Goal: Information Seeking & Learning: Learn about a topic

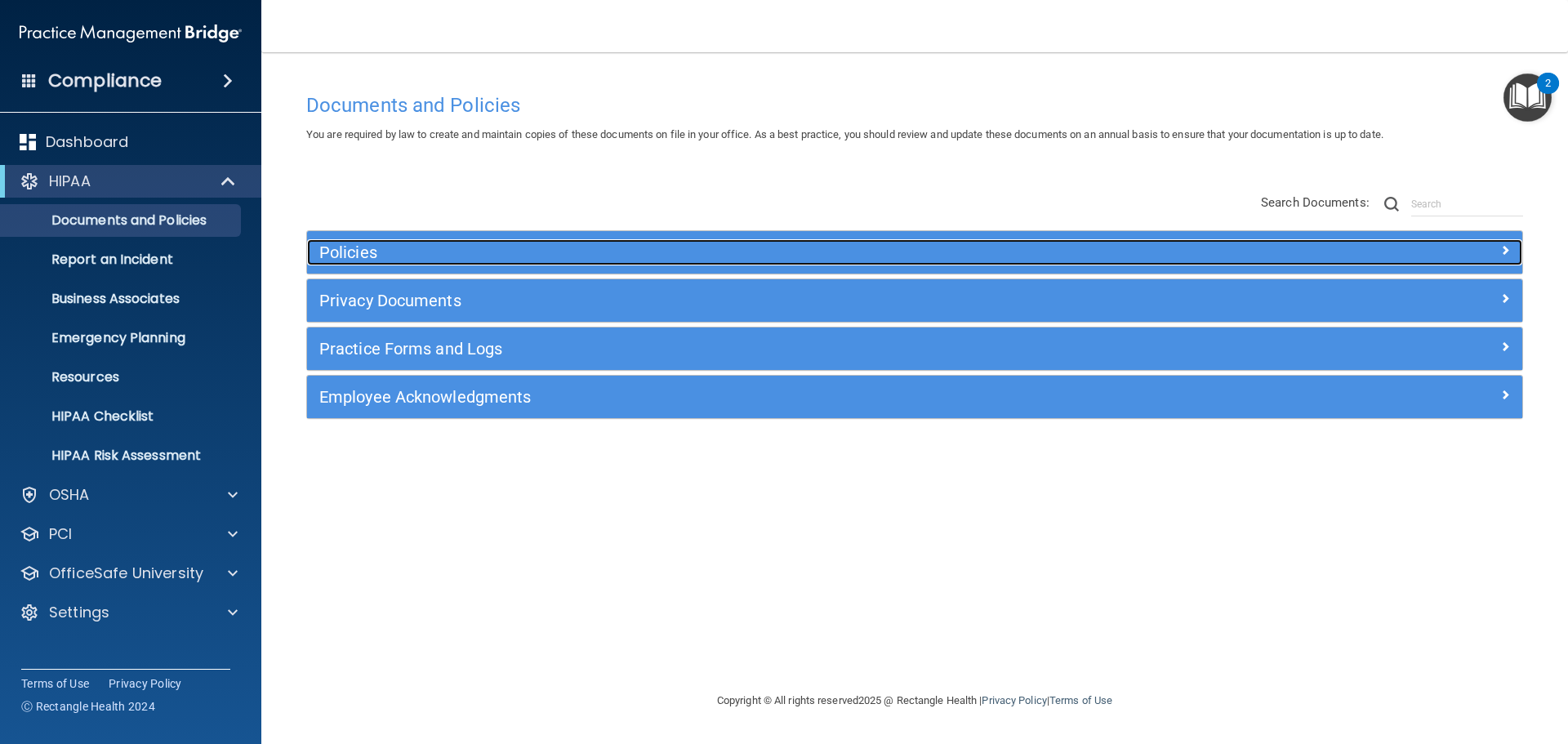
click at [372, 256] on h5 "Policies" at bounding box center [763, 252] width 887 height 18
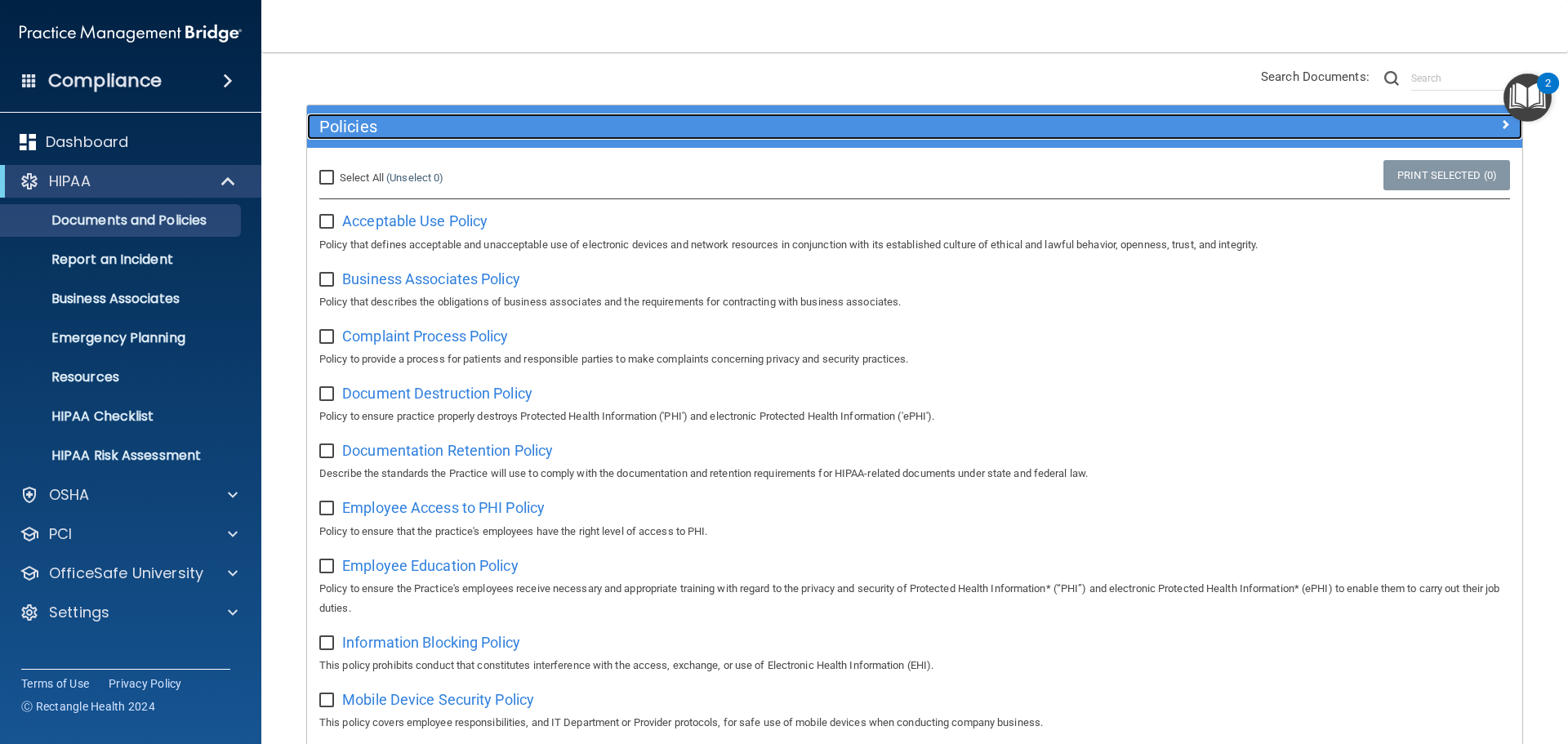
scroll to position [164, 0]
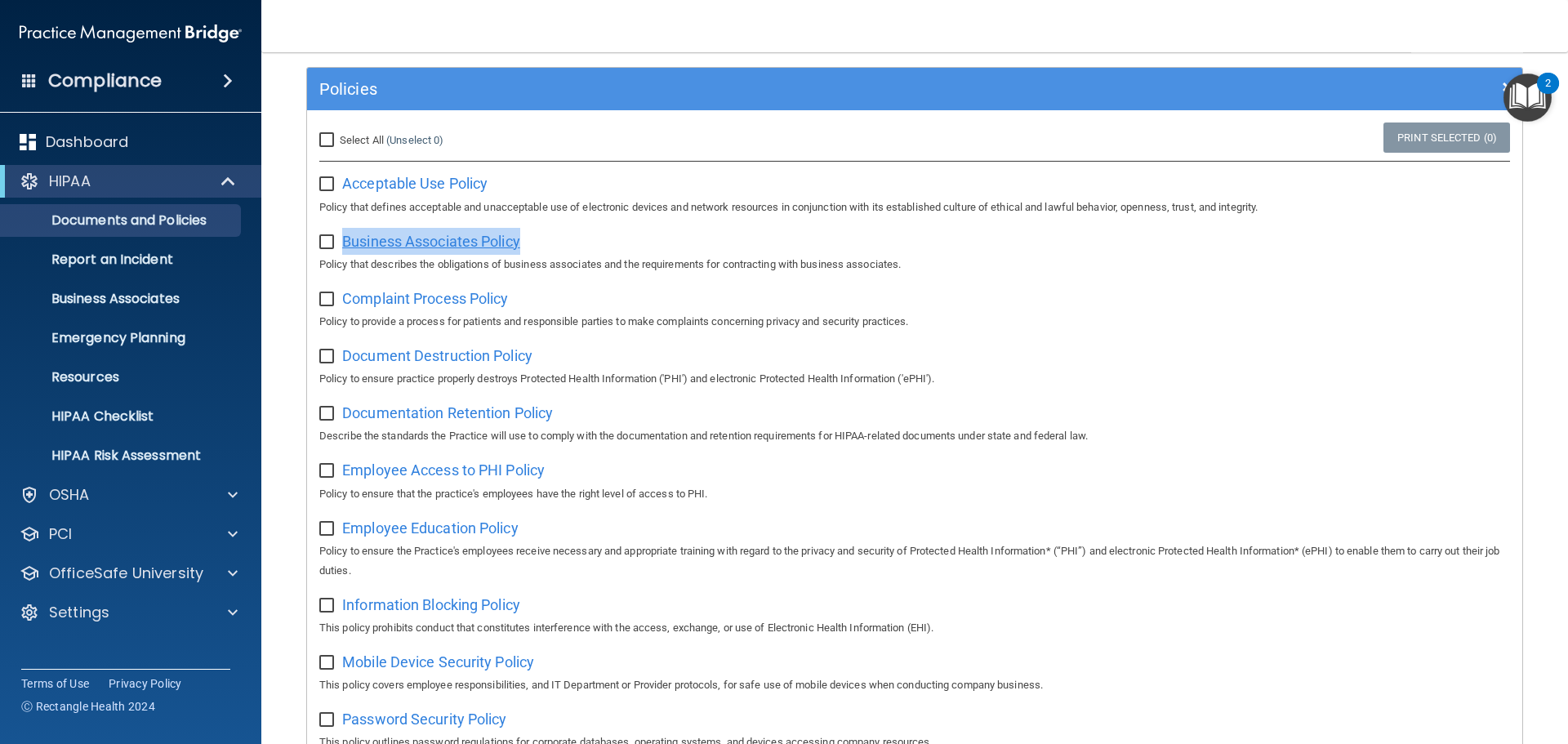
drag, startPoint x: 552, startPoint y: 242, endPoint x: 342, endPoint y: 246, distance: 210.0
click at [342, 246] on div "Business Associates Policy Policy that describes the obligations of business as…" at bounding box center [914, 250] width 1191 height 46
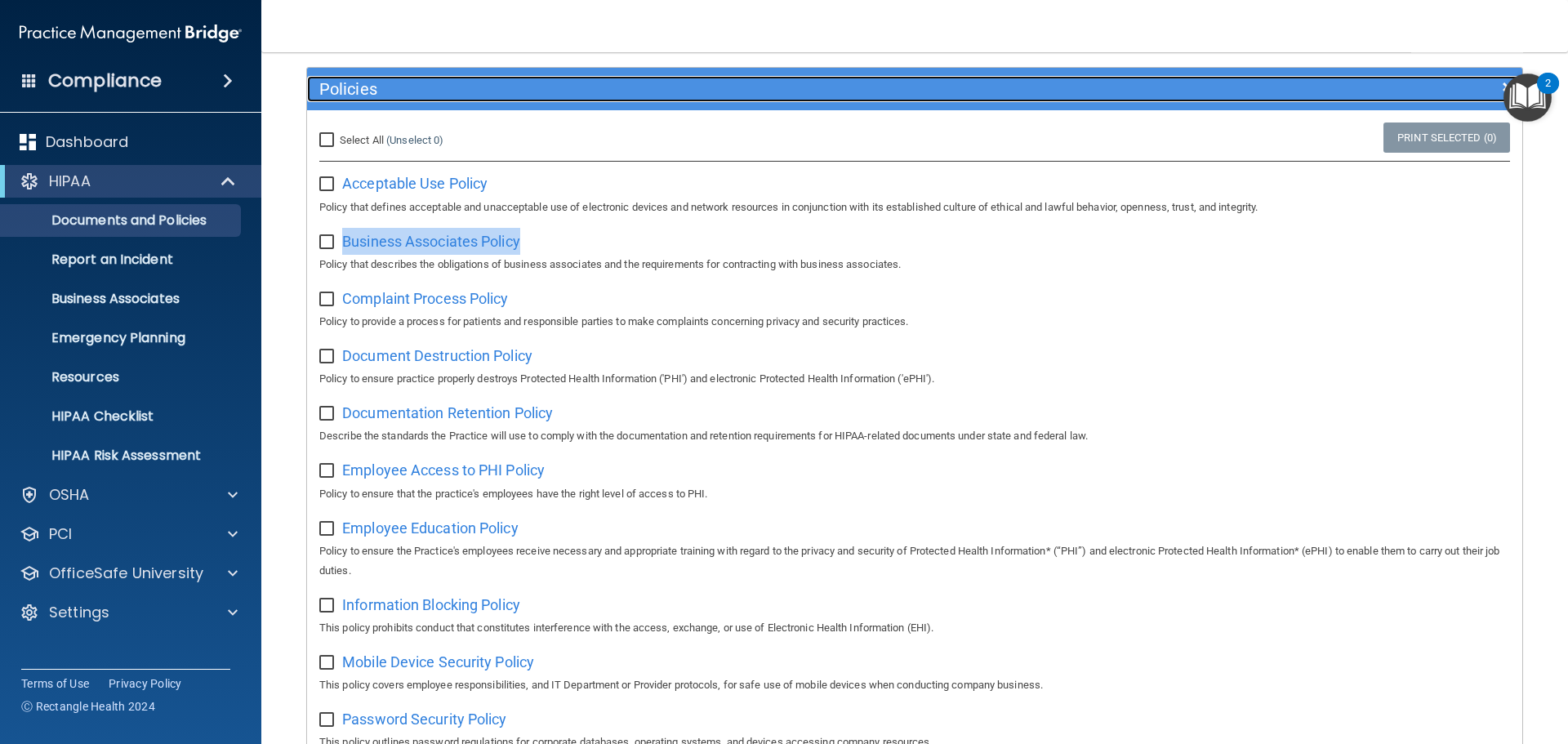
click at [386, 88] on h5 "Policies" at bounding box center [763, 88] width 887 height 18
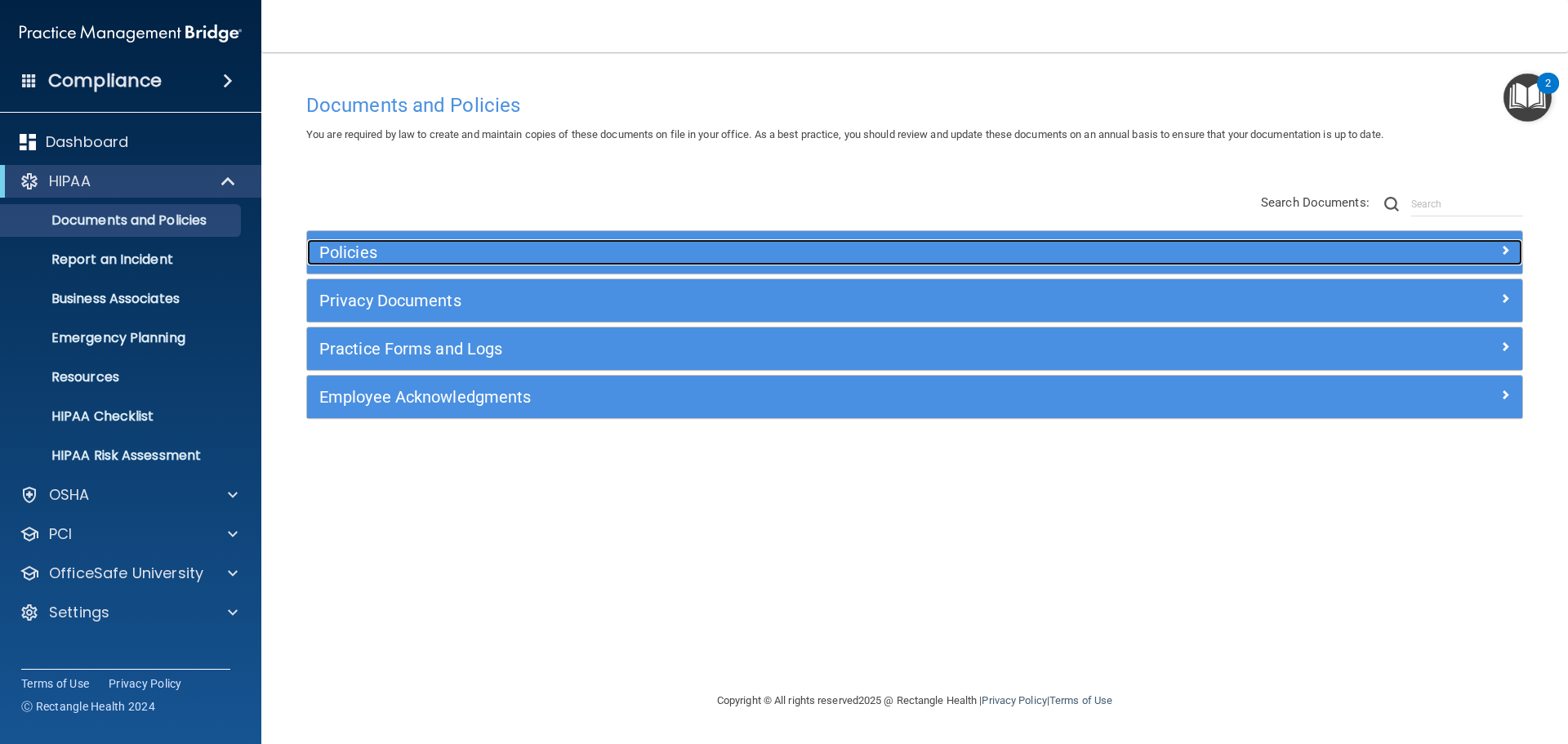
scroll to position [0, 0]
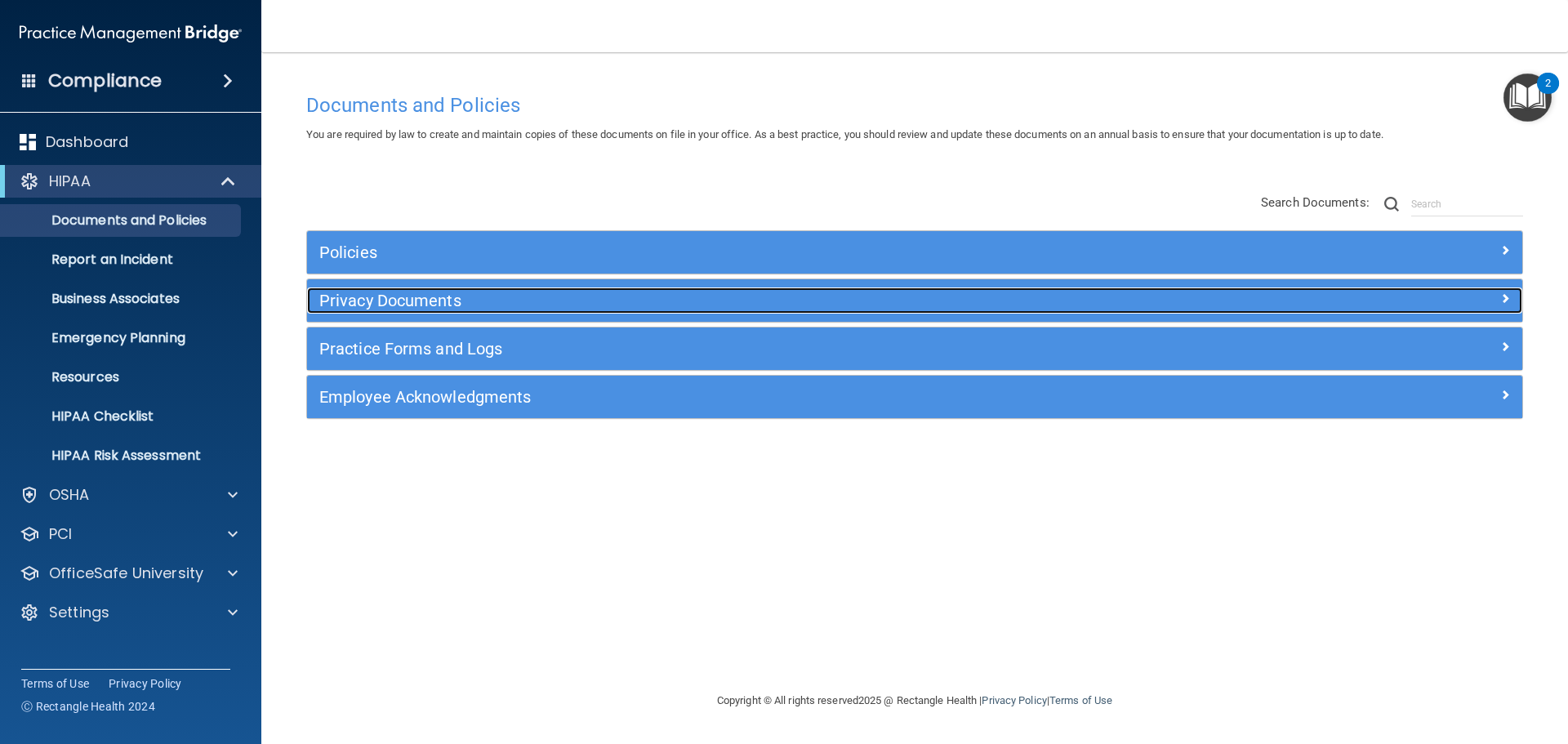
click at [426, 305] on h5 "Privacy Documents" at bounding box center [763, 300] width 887 height 18
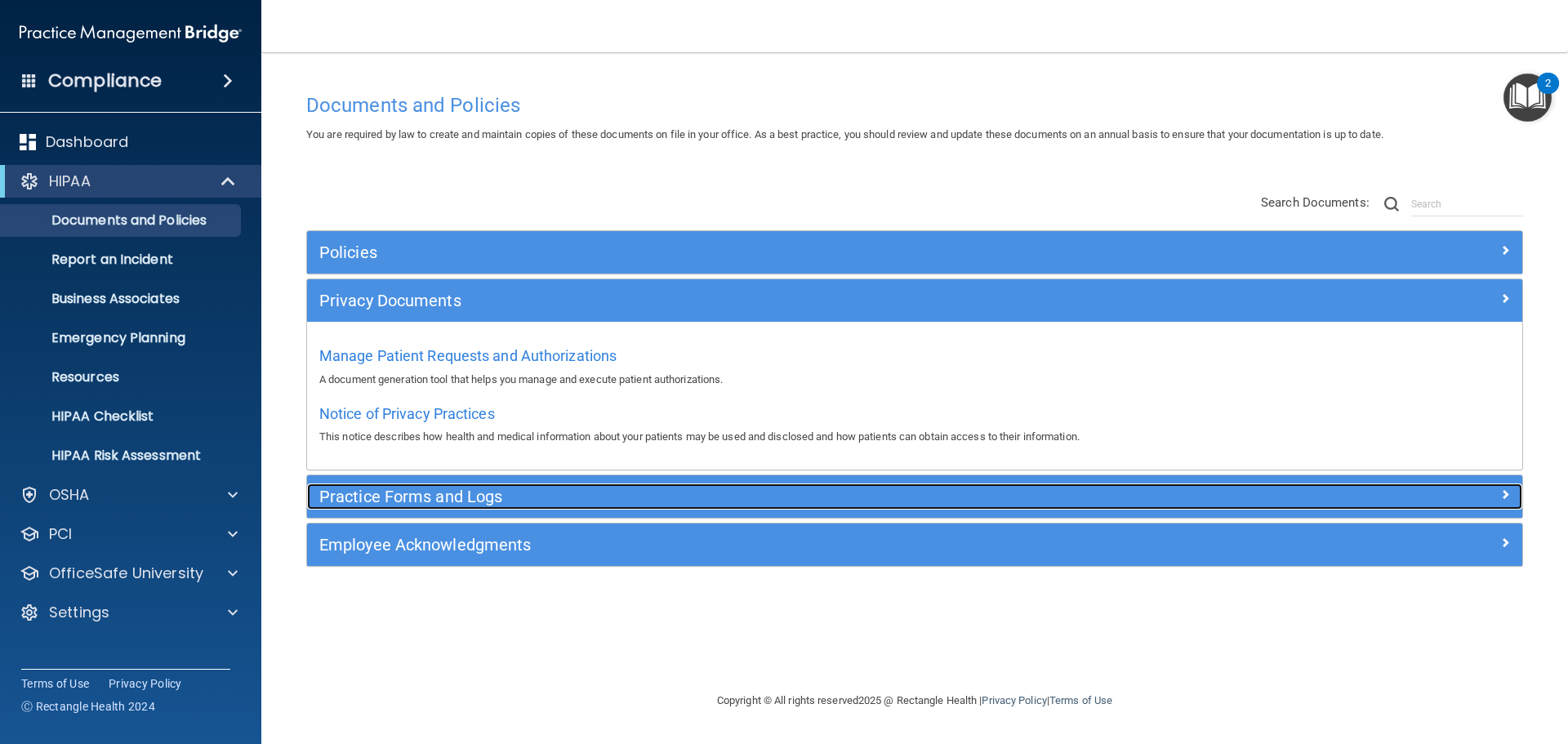
click at [486, 495] on h5 "Practice Forms and Logs" at bounding box center [763, 496] width 887 height 18
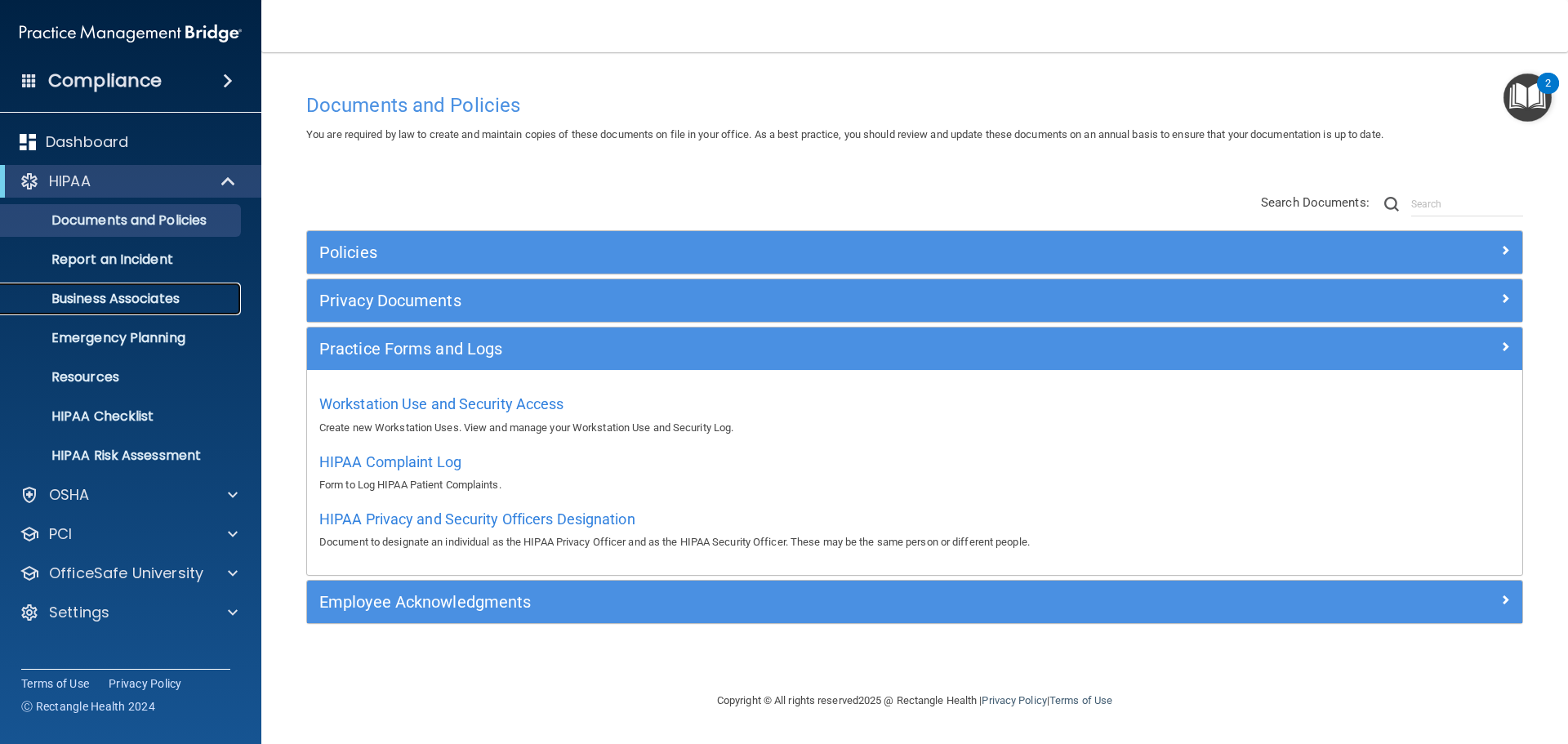
click at [154, 300] on p "Business Associates" at bounding box center [122, 298] width 223 height 17
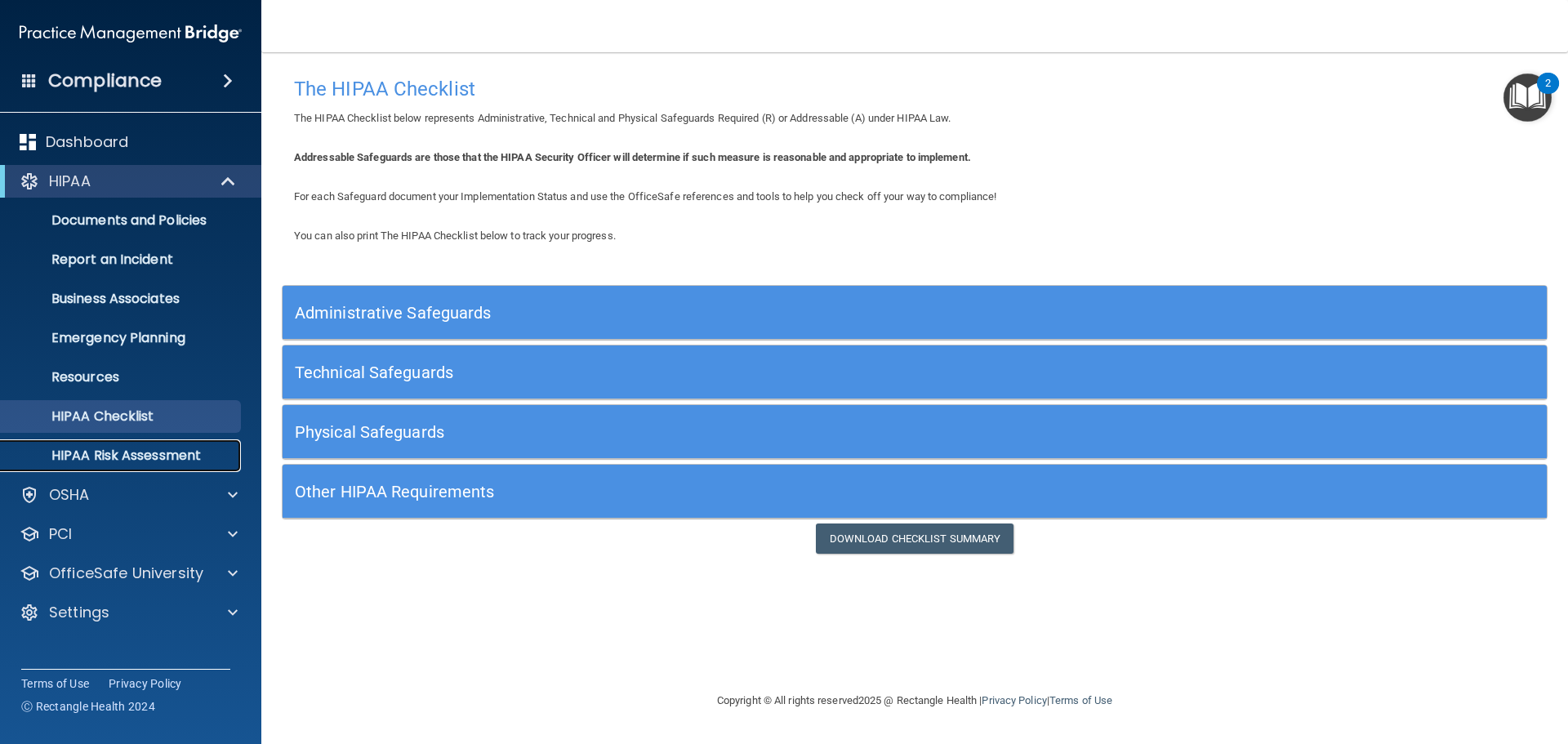
click at [177, 459] on p "HIPAA Risk Assessment" at bounding box center [122, 455] width 223 height 17
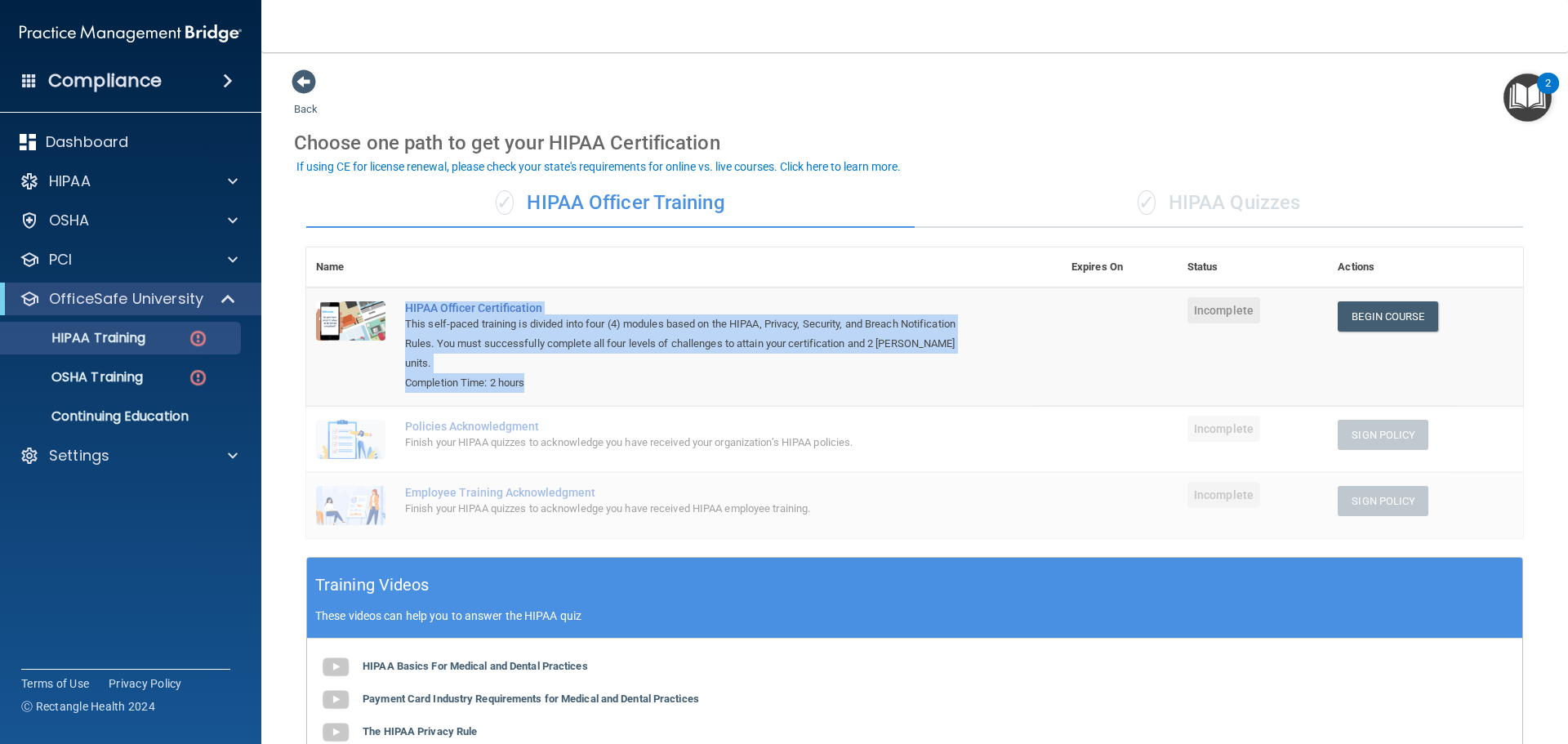
drag, startPoint x: 587, startPoint y: 364, endPoint x: 400, endPoint y: 309, distance: 194.9
click at [400, 309] on td "HIPAA Officer Certification This self-paced training is divided into four (4) m…" at bounding box center [729, 347] width 667 height 118
click at [554, 374] on div "Completion Time: 2 hours" at bounding box center [692, 383] width 575 height 19
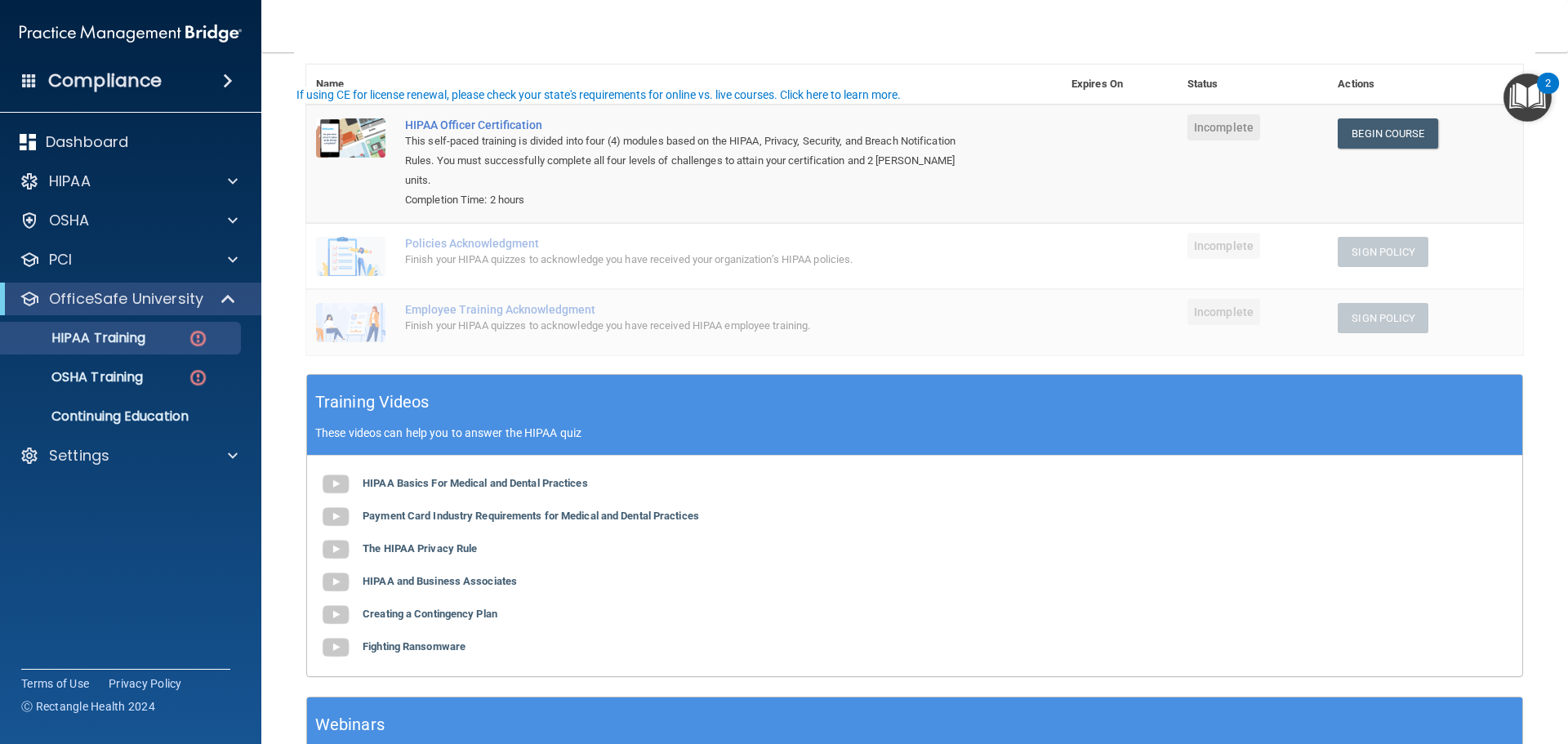
scroll to position [245, 0]
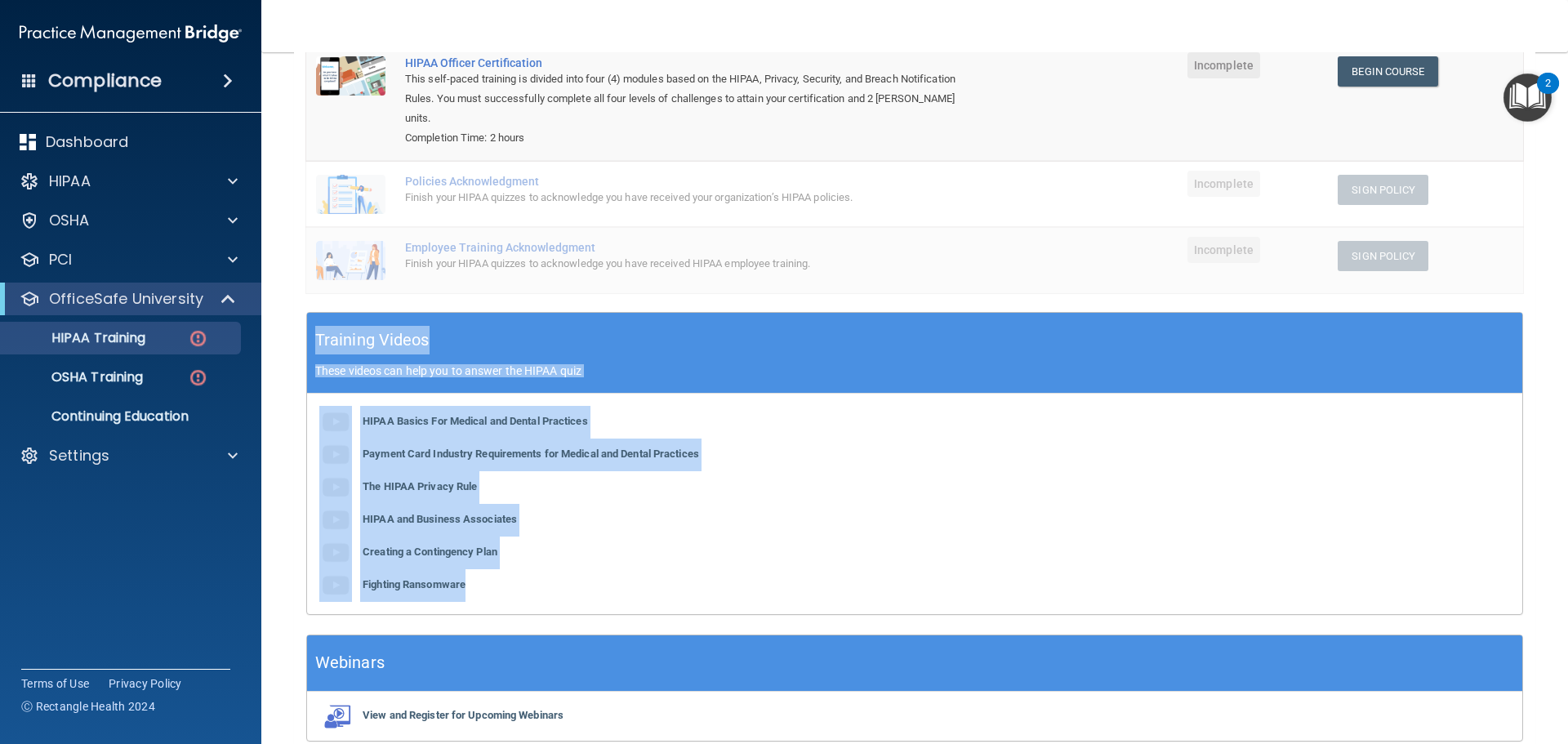
drag, startPoint x: 316, startPoint y: 321, endPoint x: 553, endPoint y: 559, distance: 335.9
click at [553, 559] on div "Training Videos These videos can help you to answer the HIPAA quiz HIPAA Basics…" at bounding box center [914, 464] width 1217 height 303
click at [553, 559] on div "HIPAA Basics For Medical and Dental Practices Payment Card Industry Requirement…" at bounding box center [914, 504] width 1215 height 221
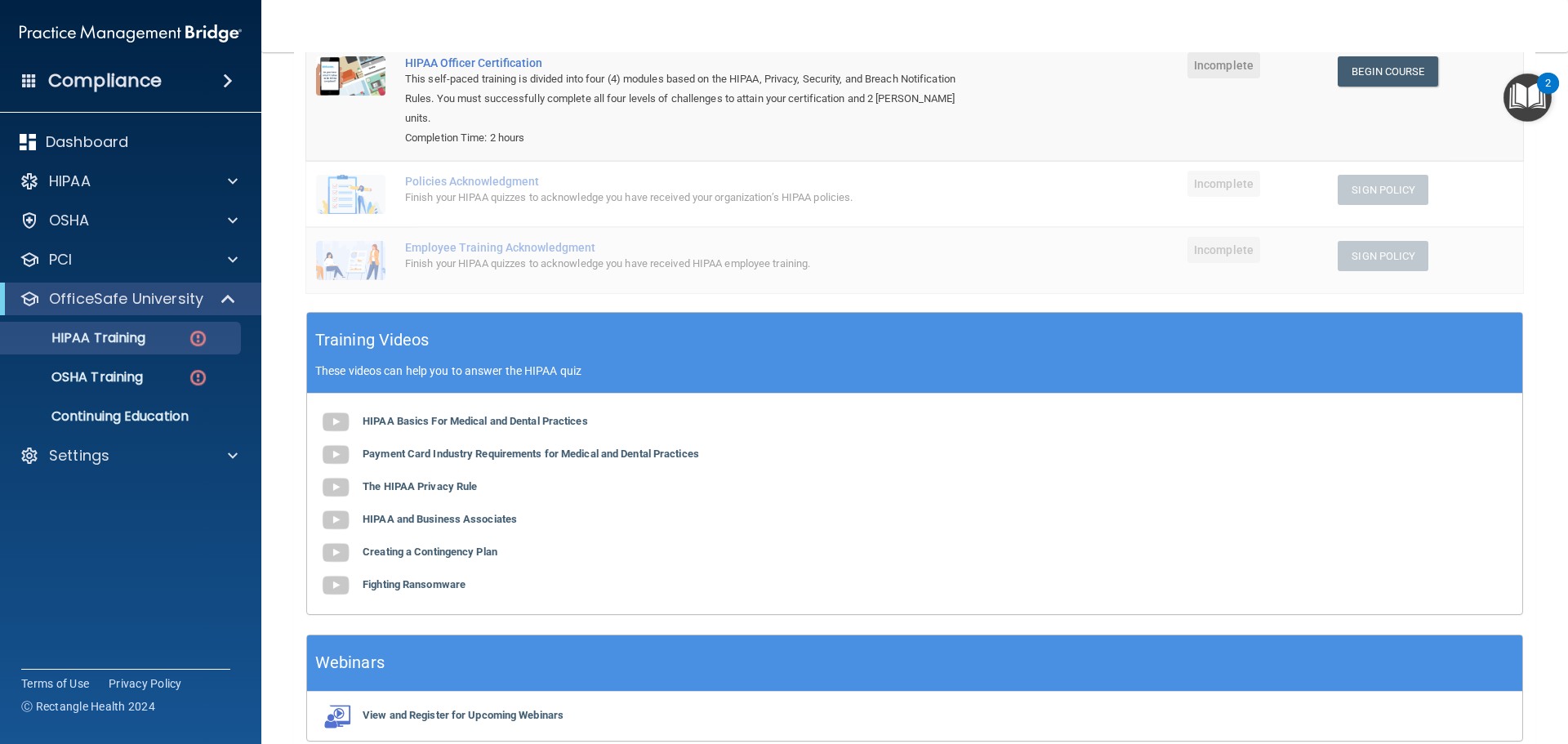
scroll to position [0, 0]
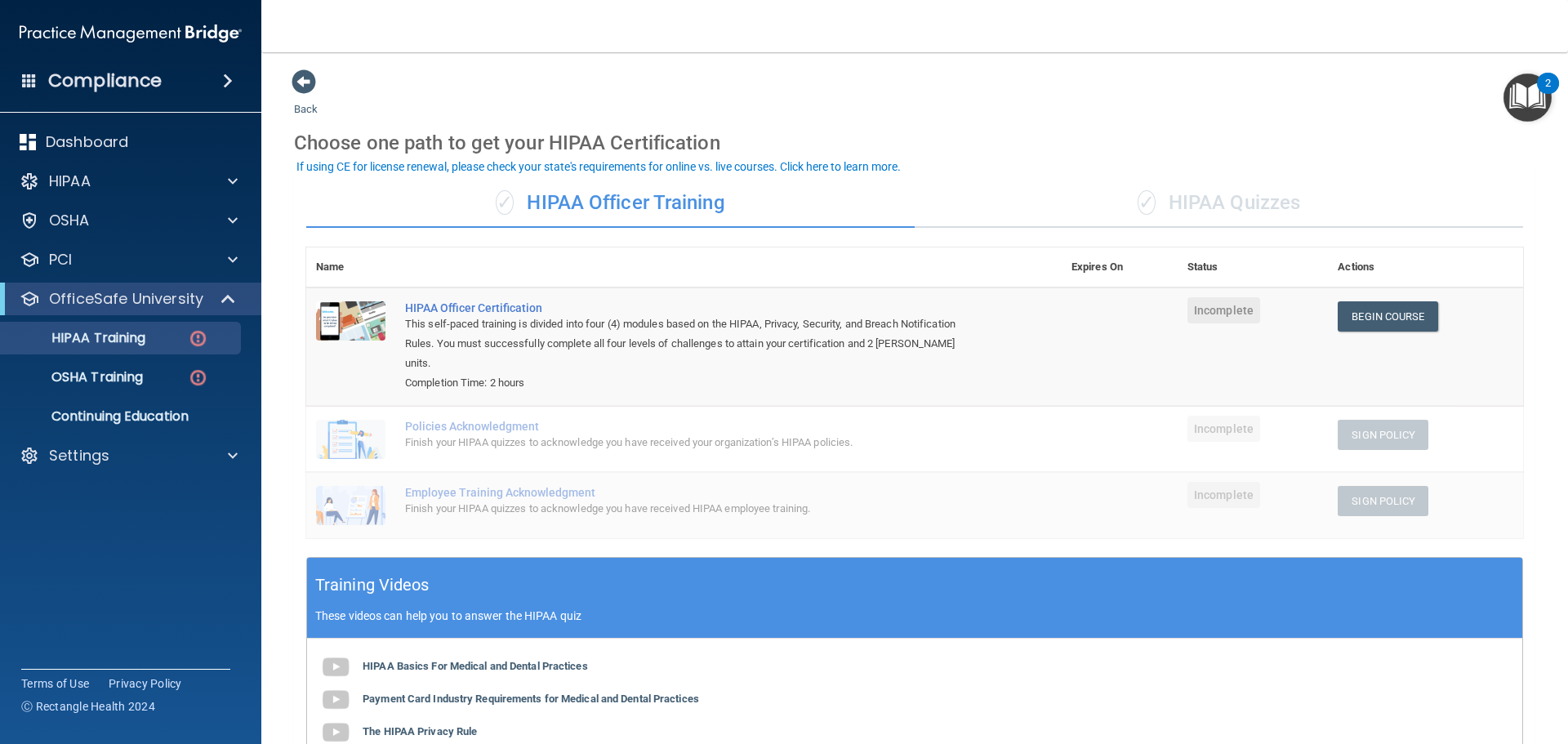
click at [1149, 200] on div "✓ HIPAA Quizzes" at bounding box center [1218, 203] width 608 height 49
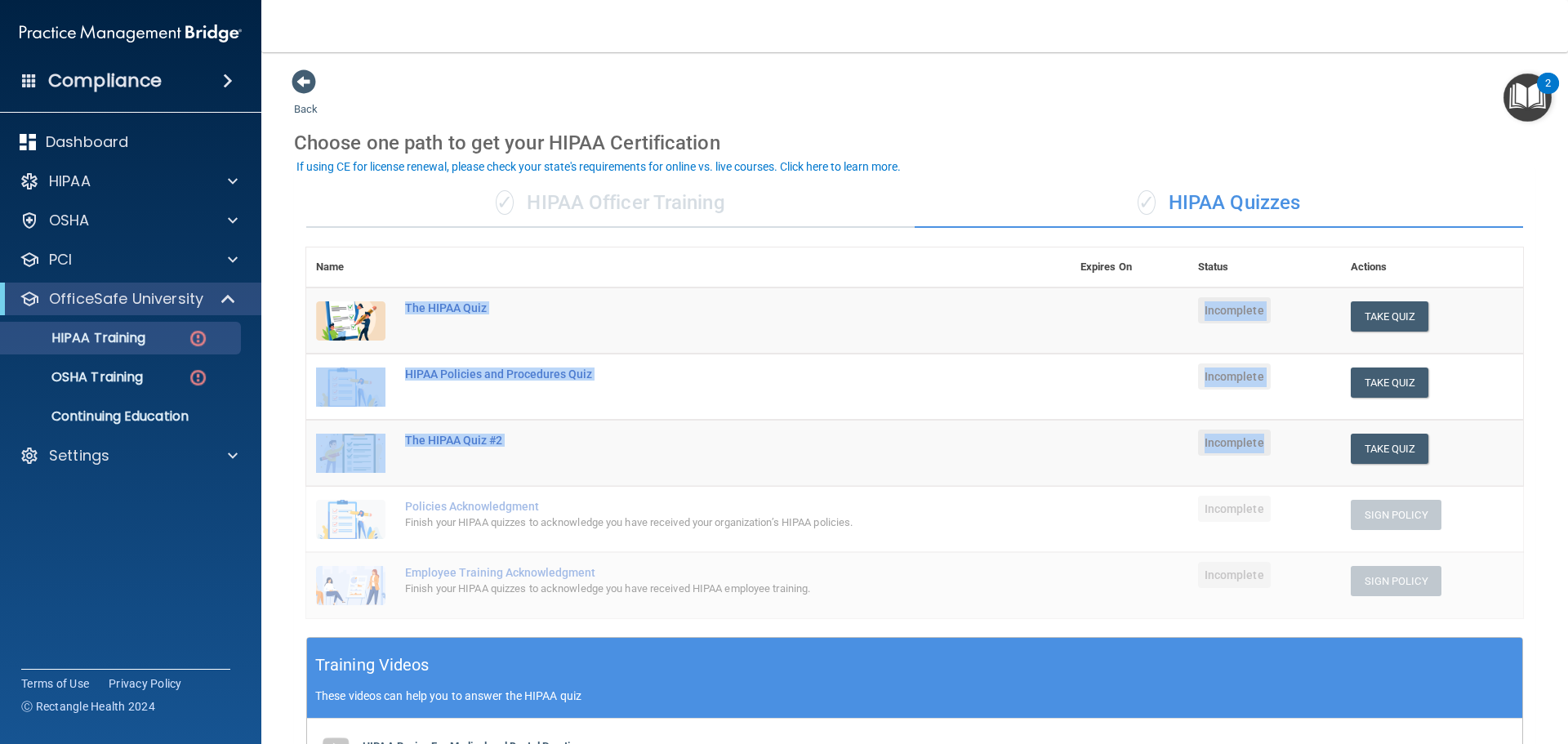
drag, startPoint x: 408, startPoint y: 314, endPoint x: 1297, endPoint y: 448, distance: 899.0
click at [1297, 448] on tbody "The HIPAA Quiz Incomplete Take Quiz Download Certificate HIPAA Policies and Pro…" at bounding box center [914, 453] width 1217 height 331
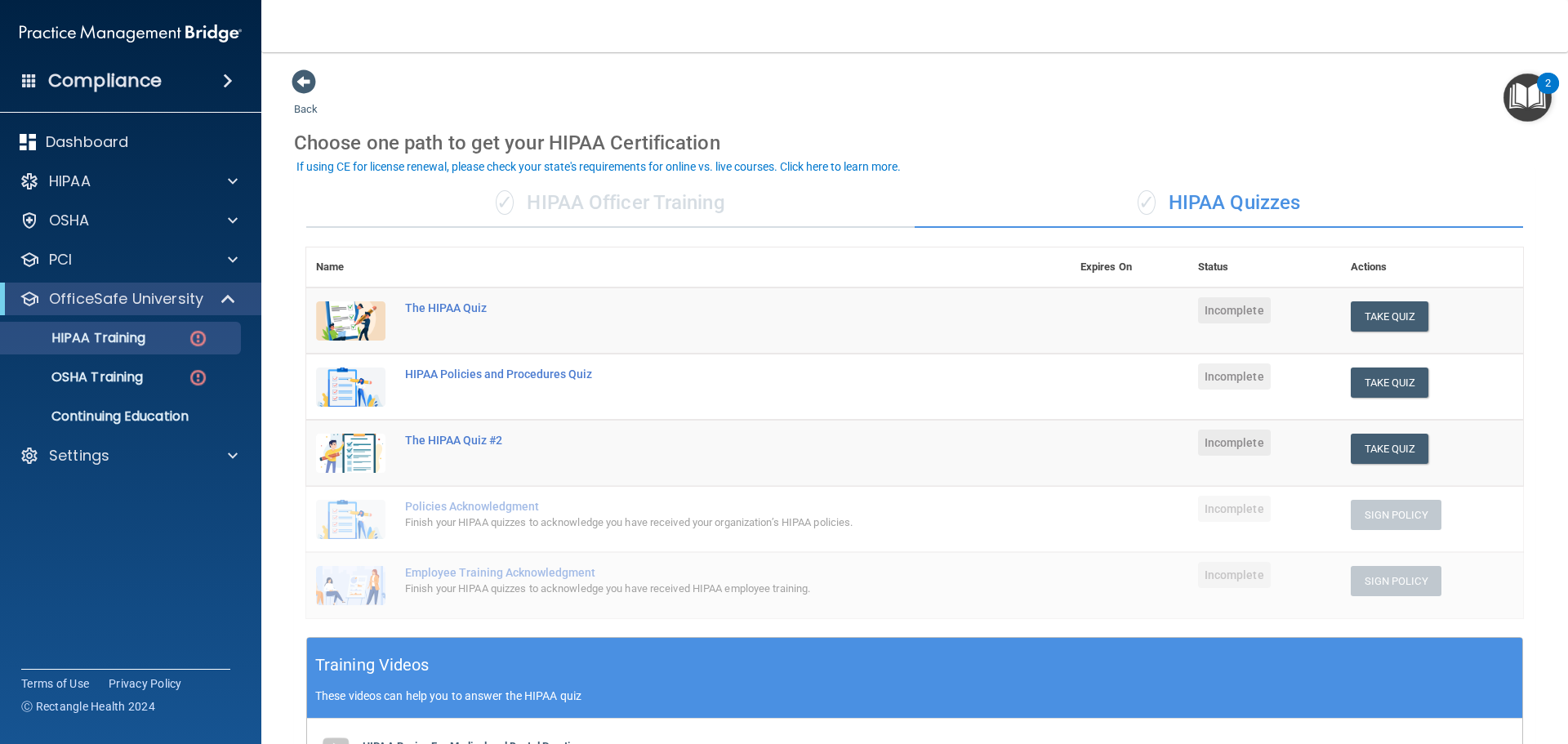
click at [416, 516] on div "Finish your HIPAA quizzes to acknowledge you have received your organization’s …" at bounding box center [696, 523] width 584 height 19
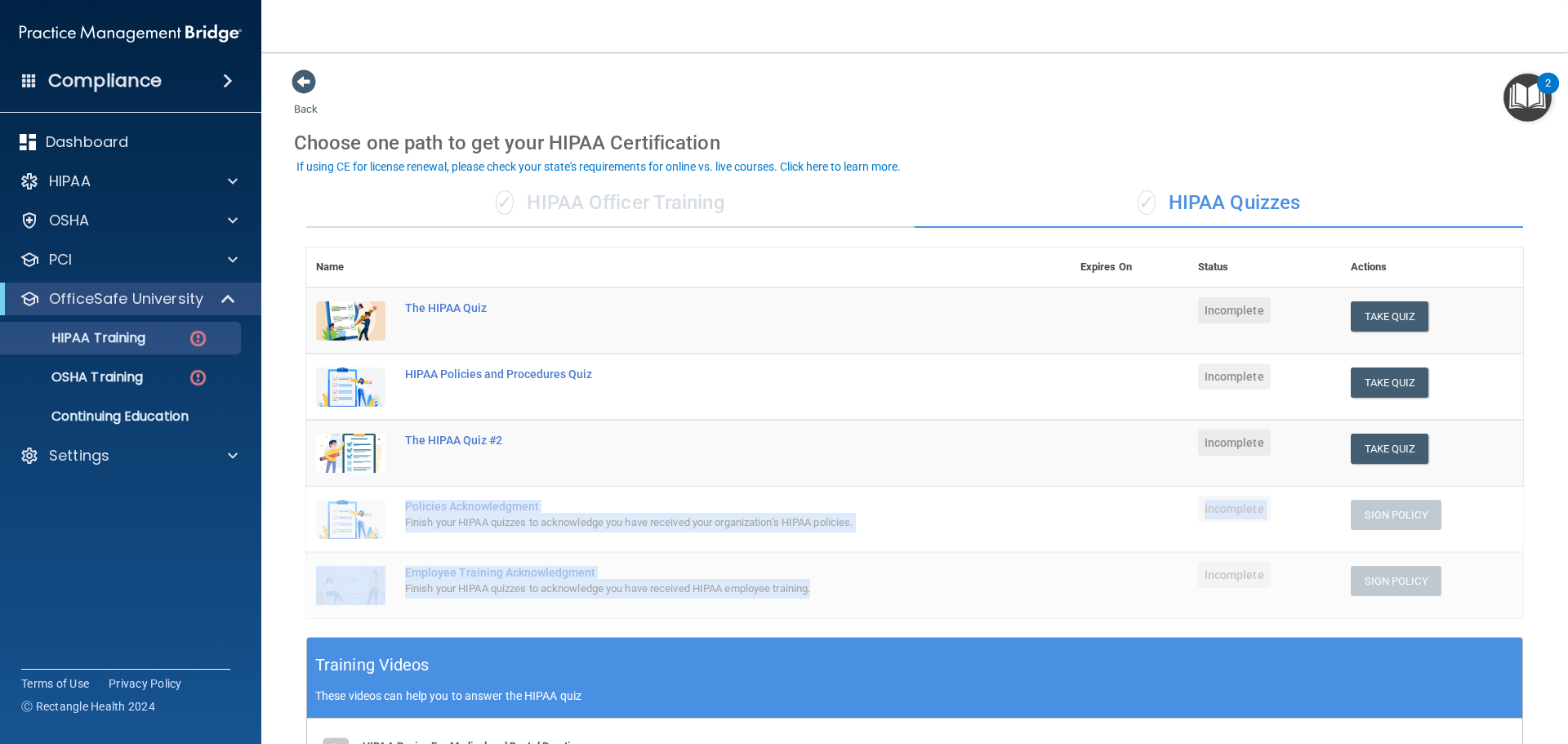
drag, startPoint x: 398, startPoint y: 509, endPoint x: 844, endPoint y: 604, distance: 456.0
click at [844, 604] on tbody "The HIPAA Quiz Incomplete Take Quiz Download Certificate HIPAA Policies and Pro…" at bounding box center [914, 453] width 1217 height 331
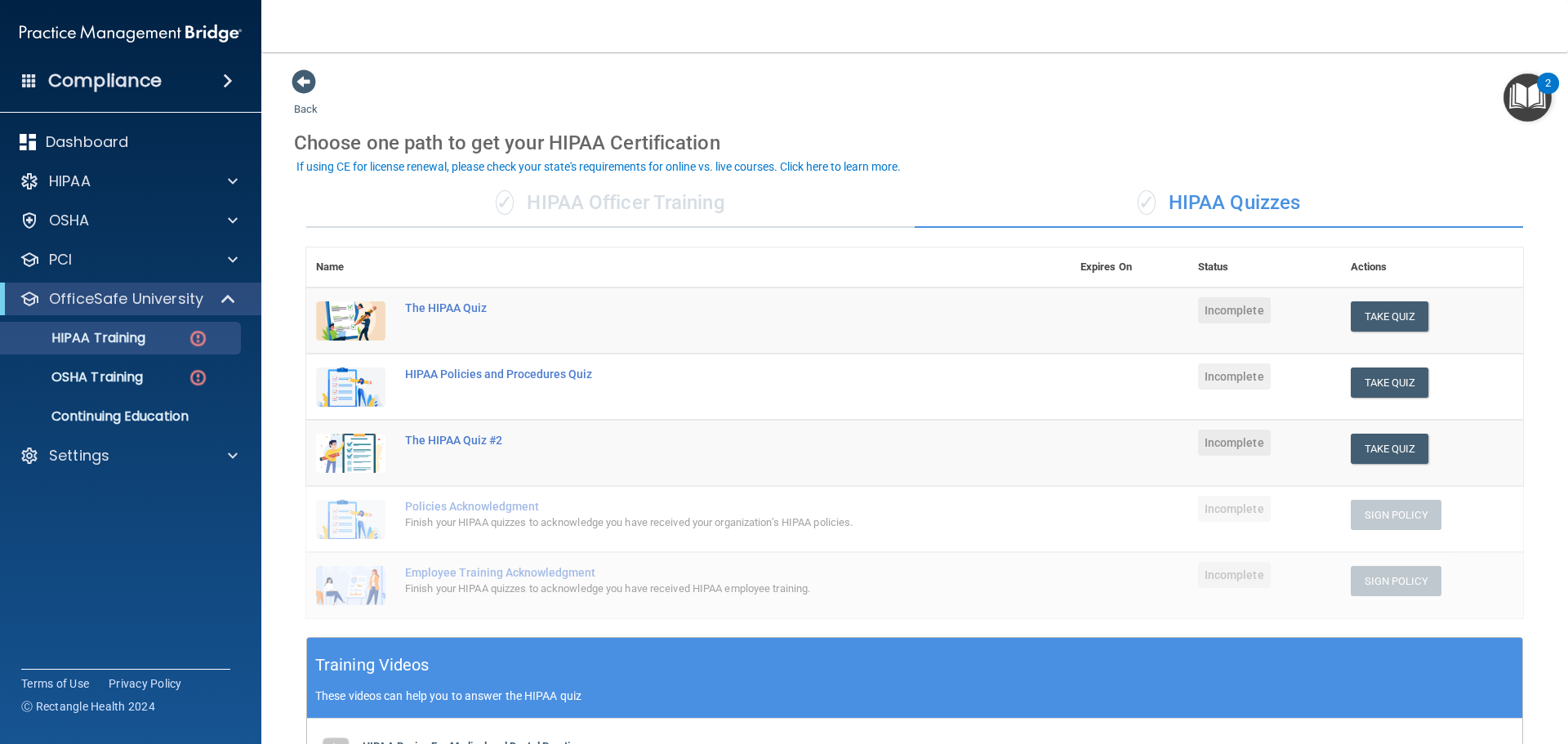
click at [950, 138] on div "Choose one path to get your HIPAA Certification" at bounding box center [914, 143] width 1242 height 47
click at [158, 454] on div "Settings" at bounding box center [108, 456] width 202 height 19
click at [133, 534] on p "My Users" at bounding box center [122, 534] width 223 height 17
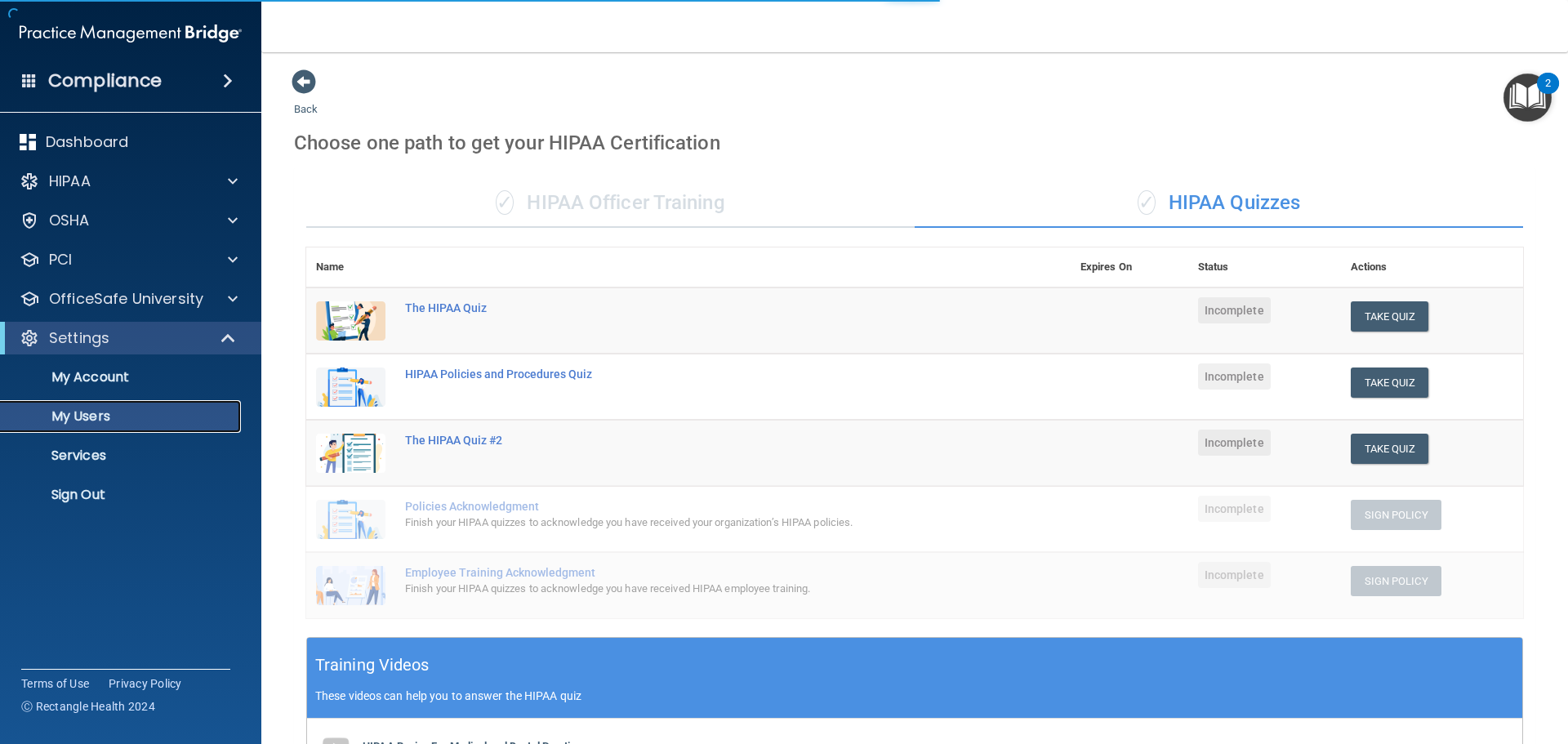
select select "20"
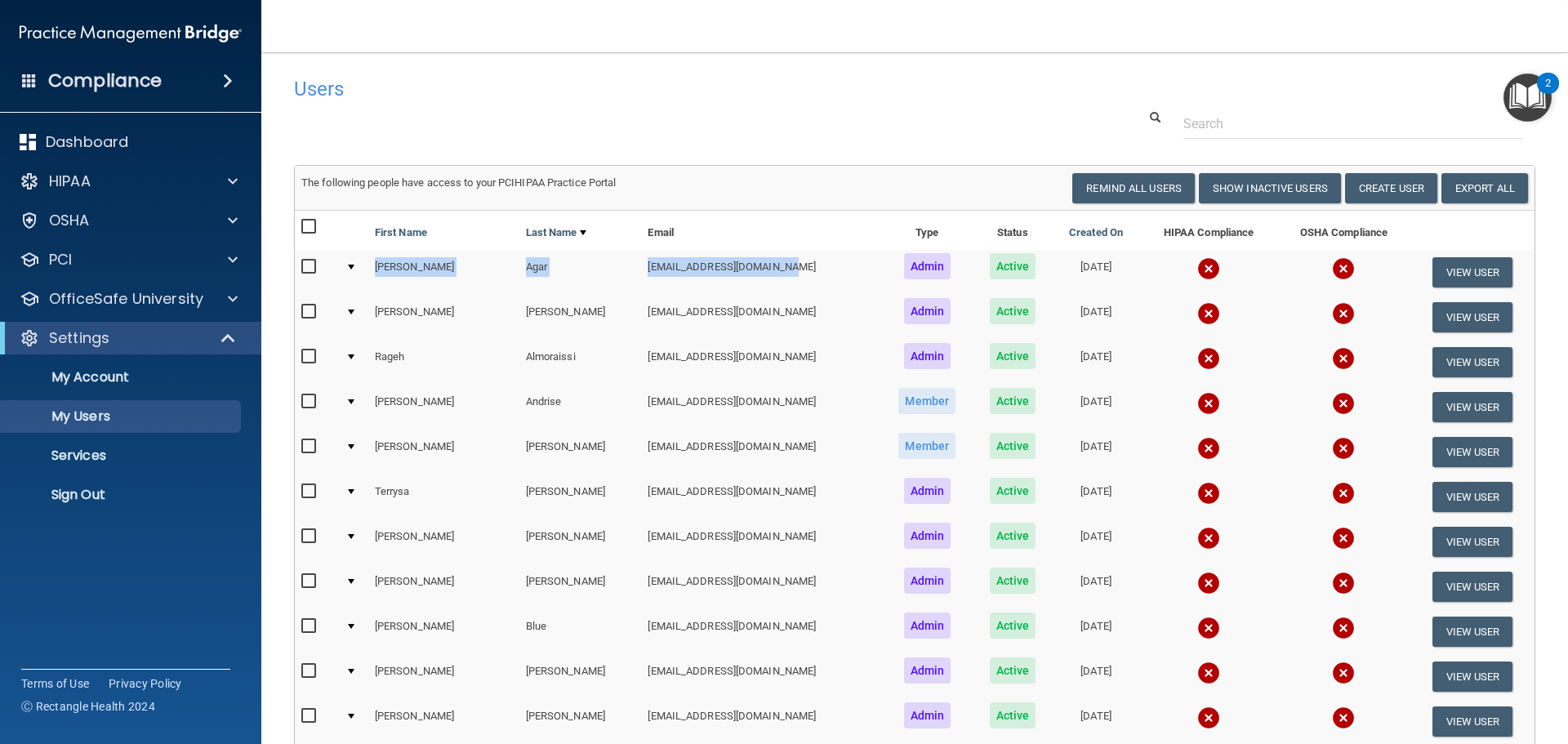
drag, startPoint x: 374, startPoint y: 270, endPoint x: 702, endPoint y: 272, distance: 328.0
click at [702, 272] on tr "Jason Agar jagar@rectanglehealth.com Admin Active 06/21/2022 View User" at bounding box center [914, 272] width 1240 height 45
click at [702, 272] on td "jagar@rectanglehealth.com" at bounding box center [760, 272] width 239 height 45
drag, startPoint x: 705, startPoint y: 270, endPoint x: 567, endPoint y: 275, distance: 138.1
click at [641, 275] on td "jagar@rectanglehealth.com" at bounding box center [760, 272] width 239 height 45
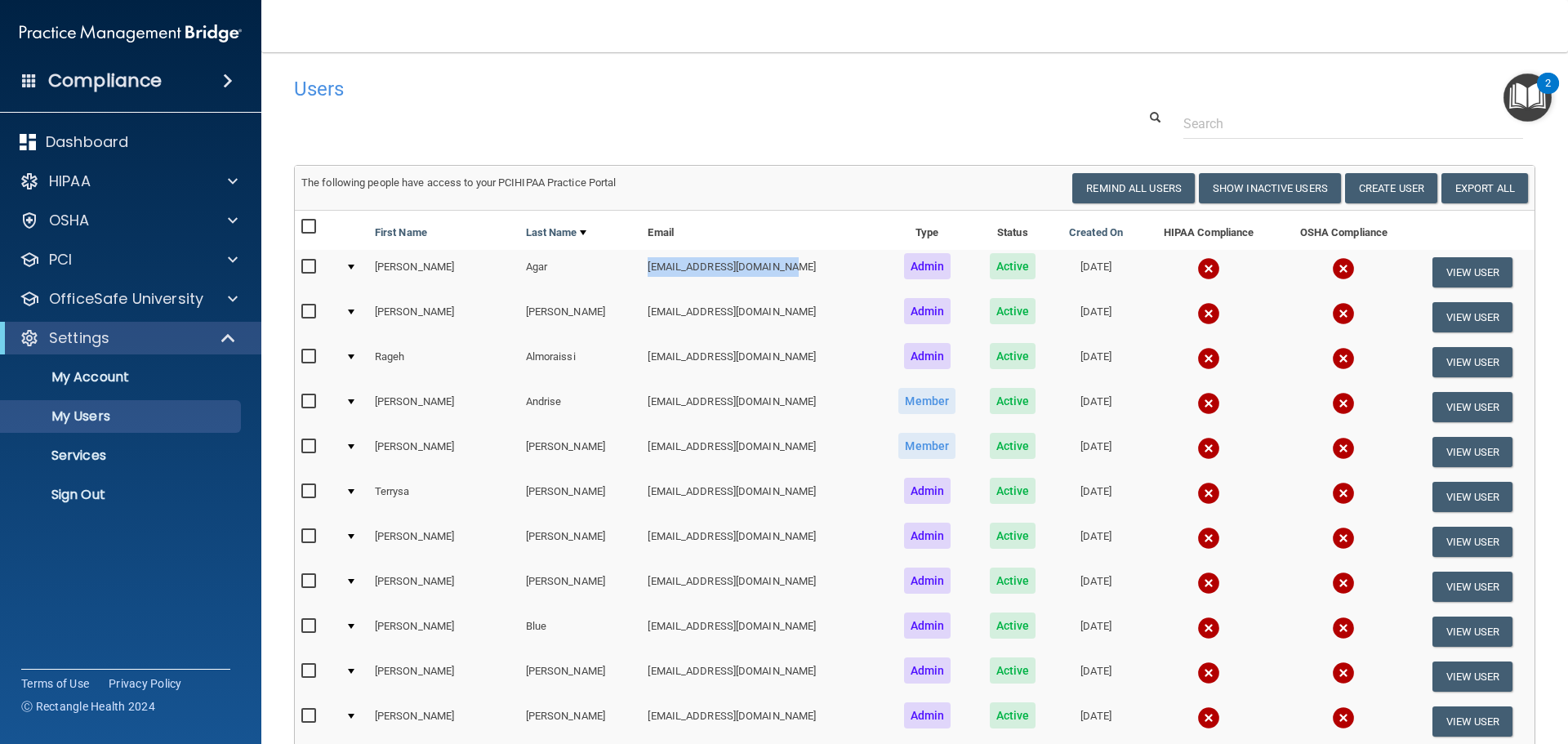
click at [310, 227] on input "checkbox" at bounding box center [310, 227] width 18 height 13
checkbox input "true"
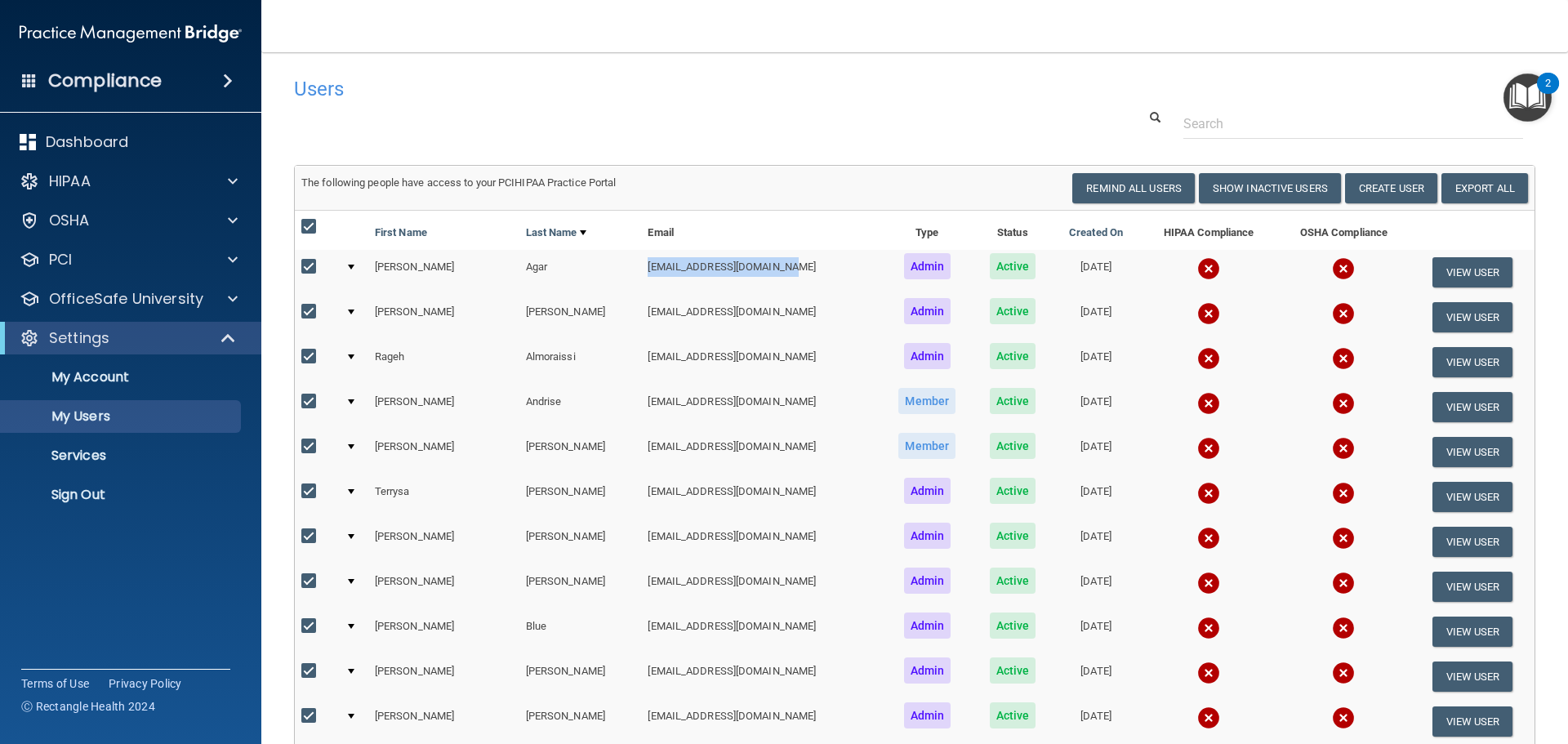
checkbox input "true"
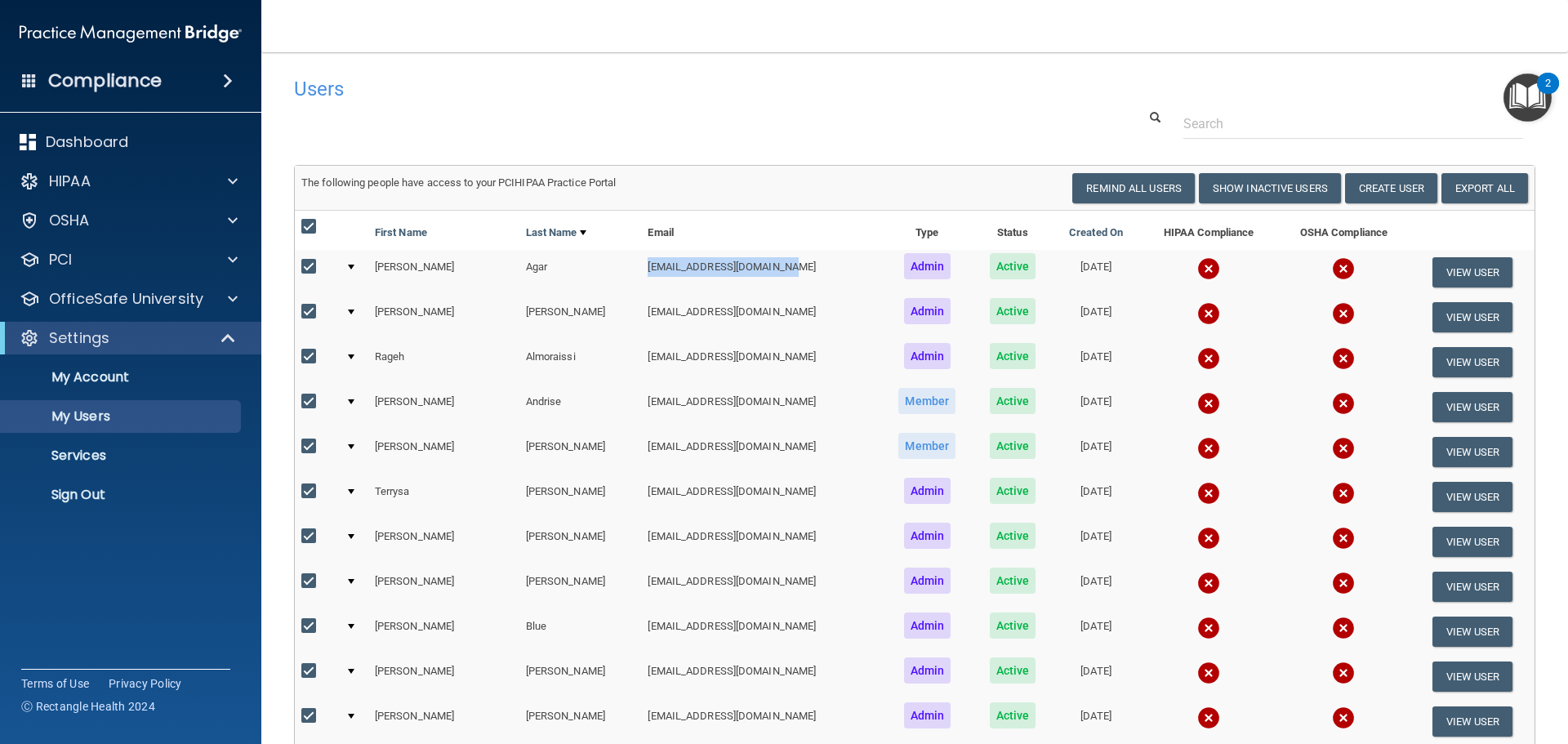
checkbox input "true"
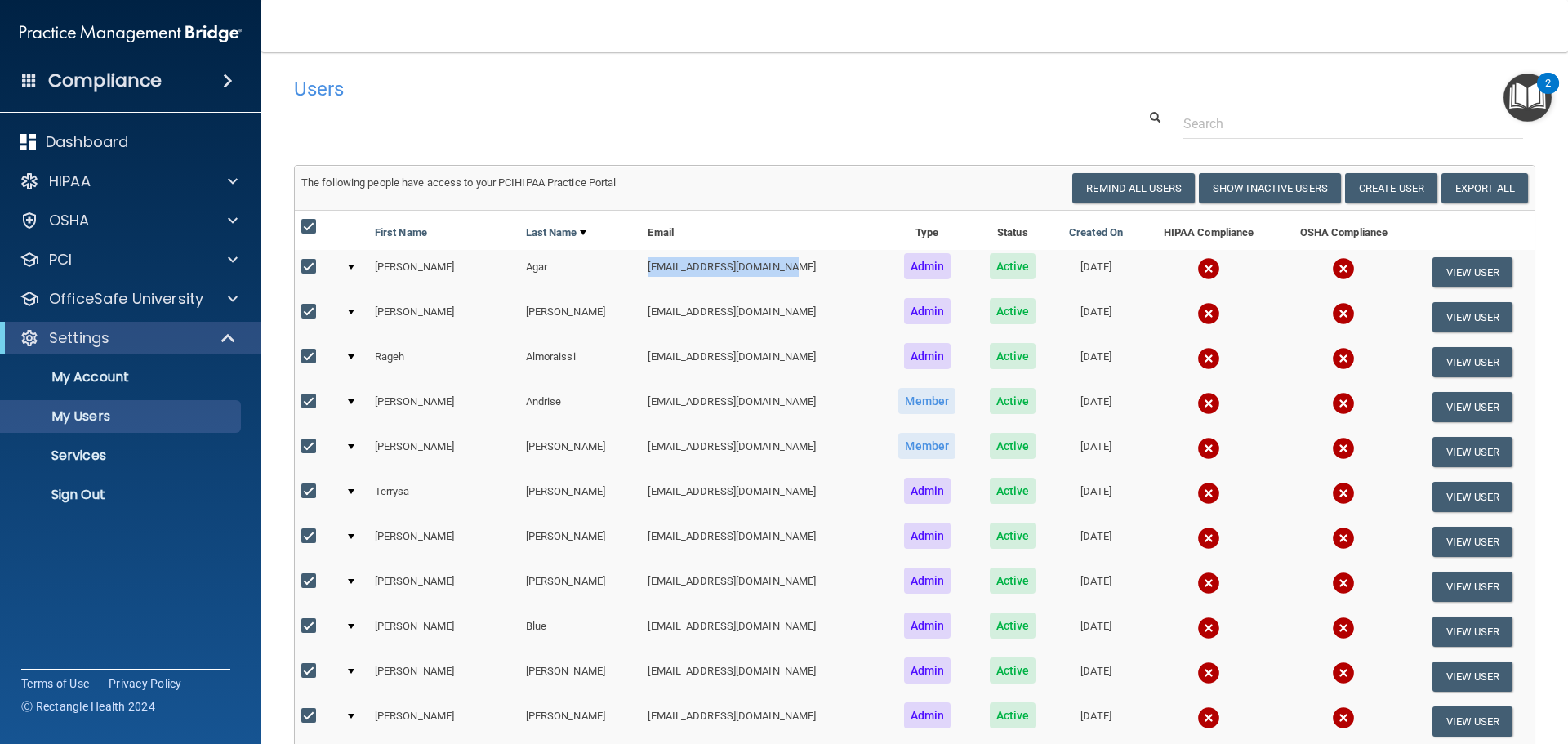
checkbox input "true"
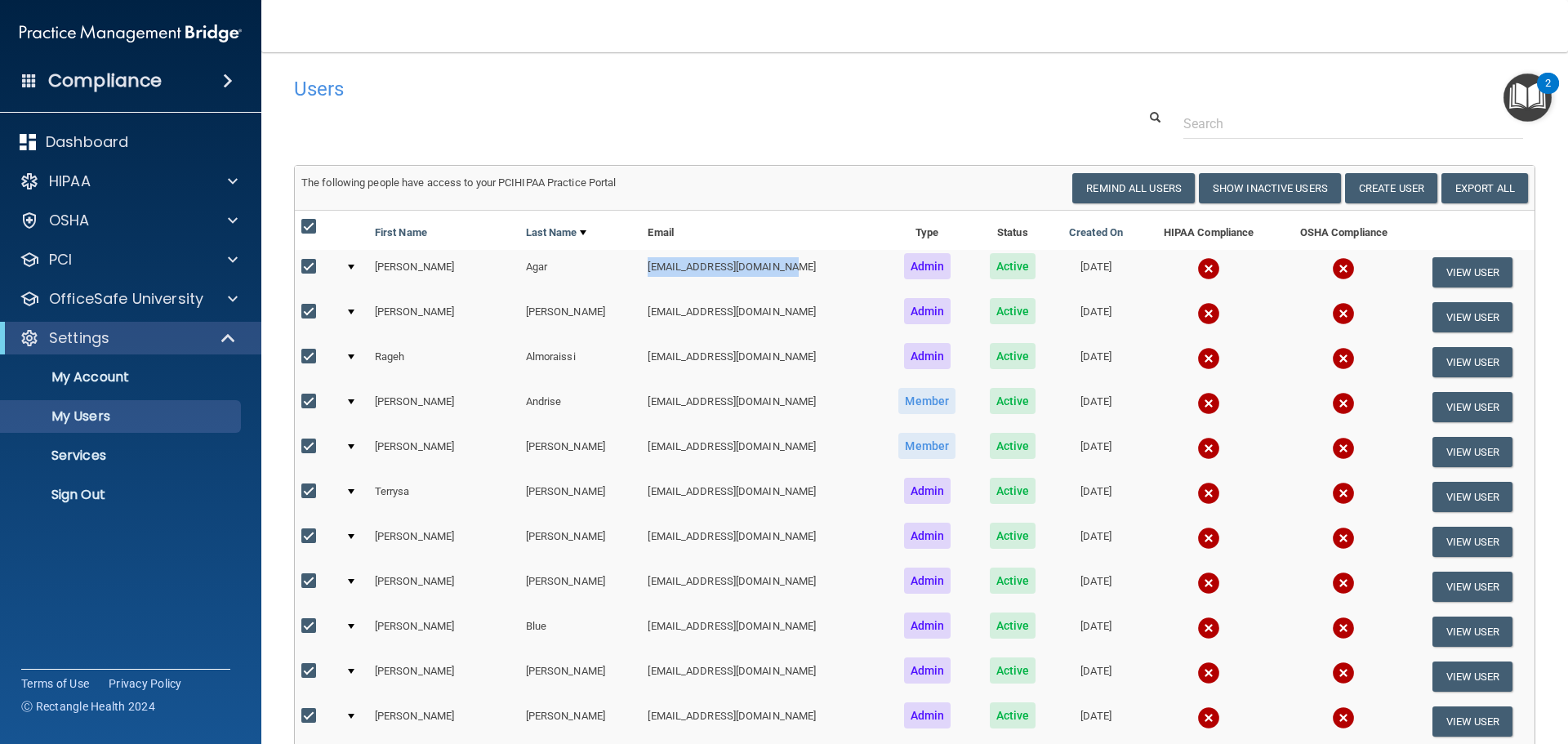
checkbox input "true"
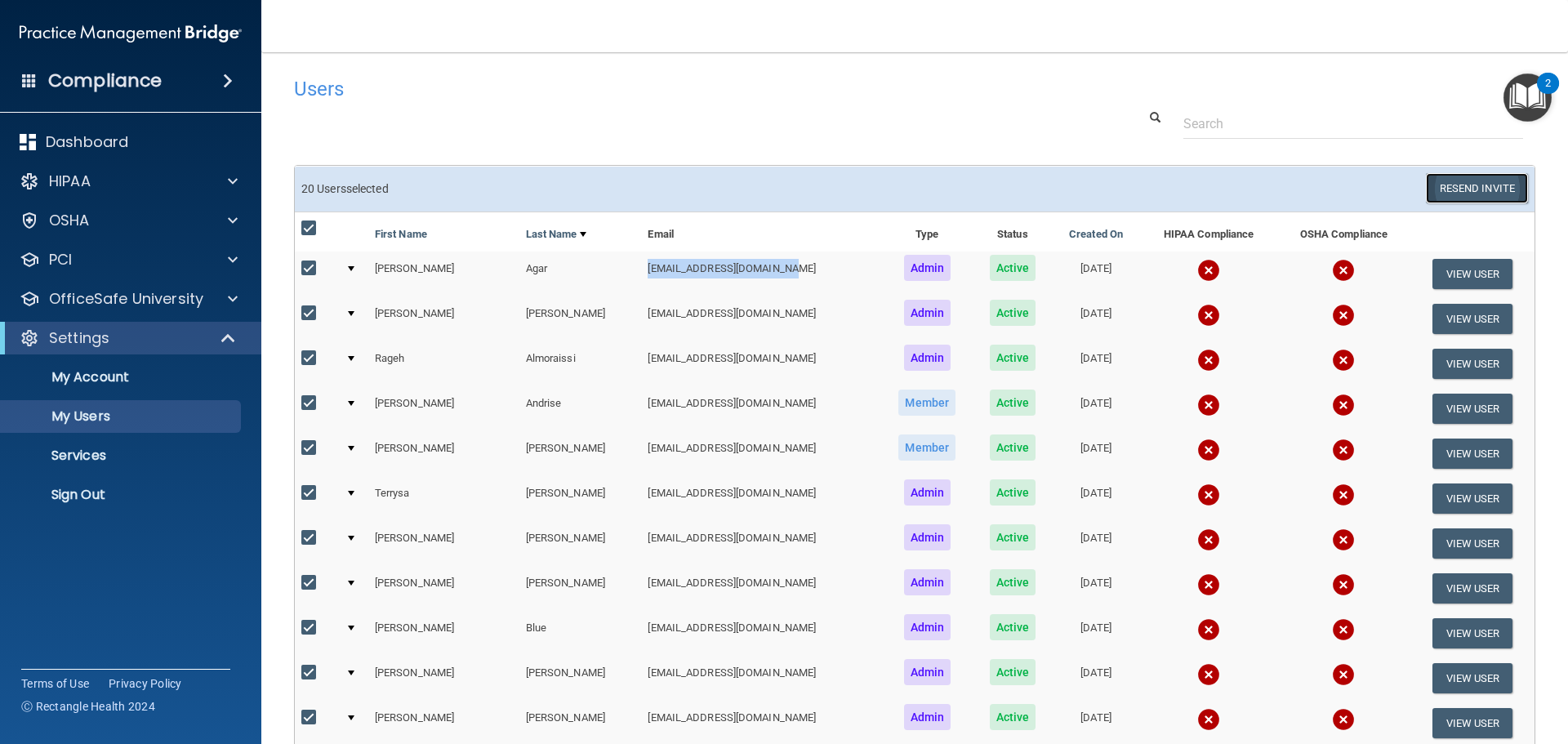
click at [1484, 188] on button "Resend Invite" at bounding box center [1477, 188] width 102 height 31
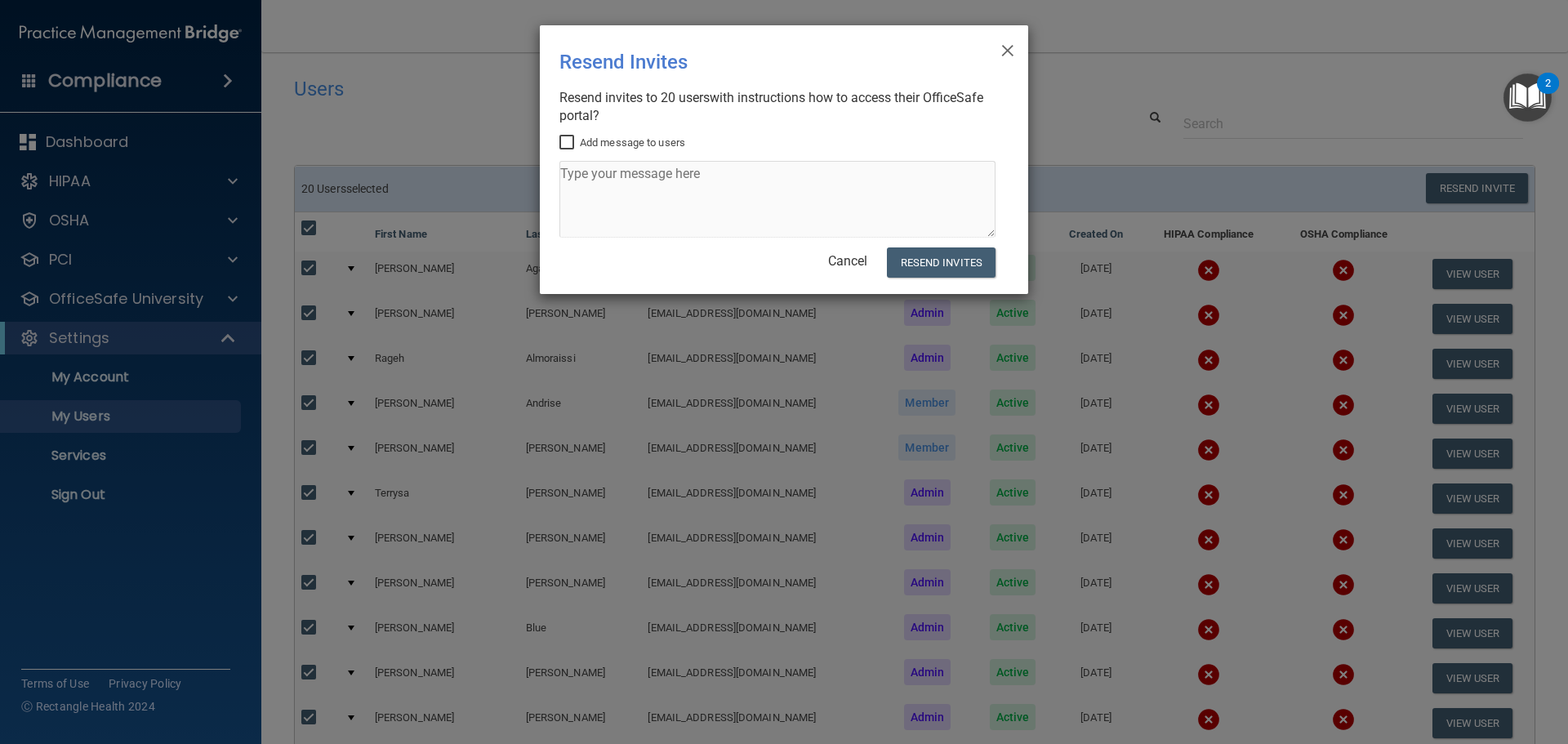
click at [568, 141] on input "Add message to users" at bounding box center [568, 143] width 18 height 13
checkbox input "true"
click at [584, 178] on textarea at bounding box center [777, 200] width 436 height 77
click at [1001, 52] on span "×" at bounding box center [1007, 47] width 15 height 32
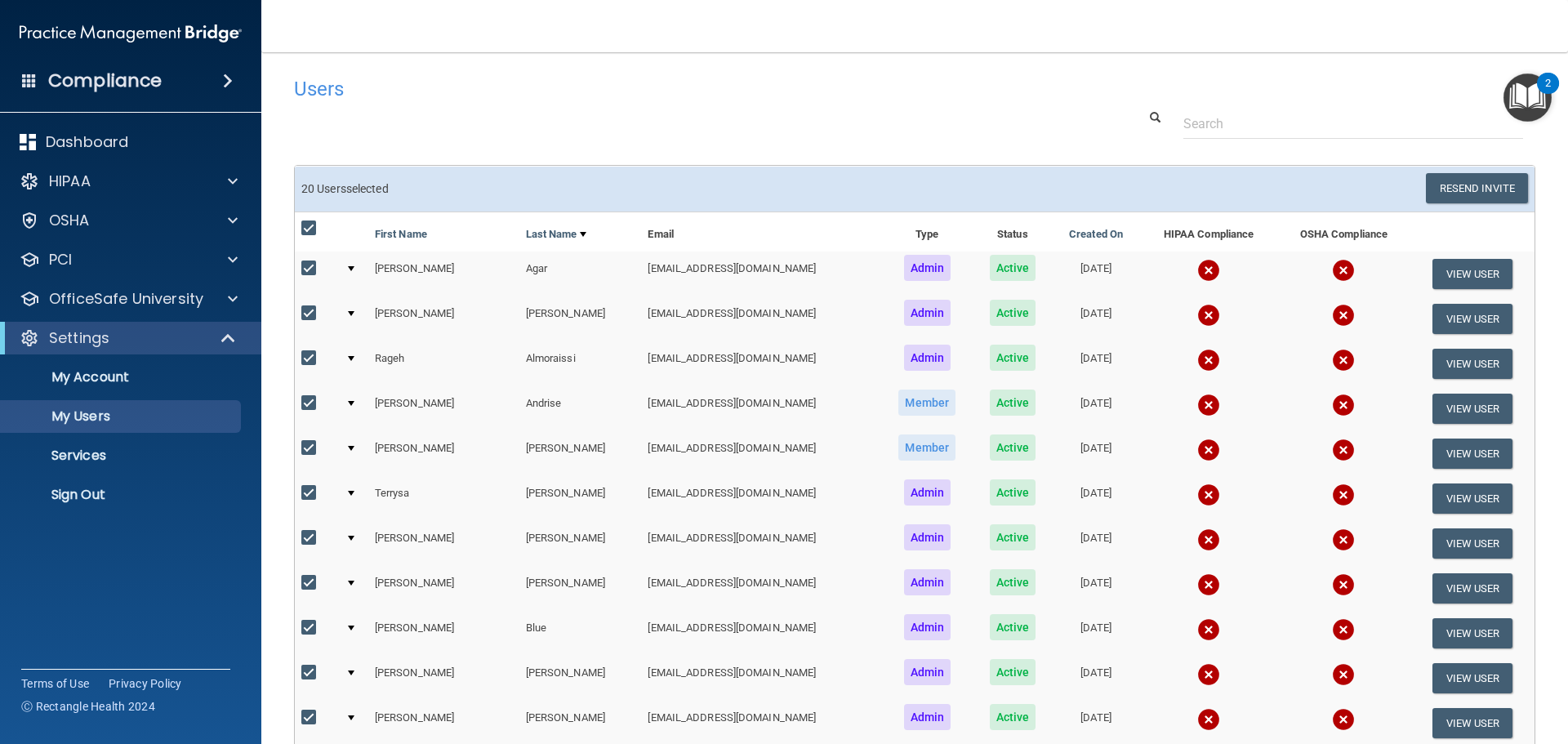
click at [312, 232] on input "checkbox" at bounding box center [310, 228] width 18 height 13
checkbox input "false"
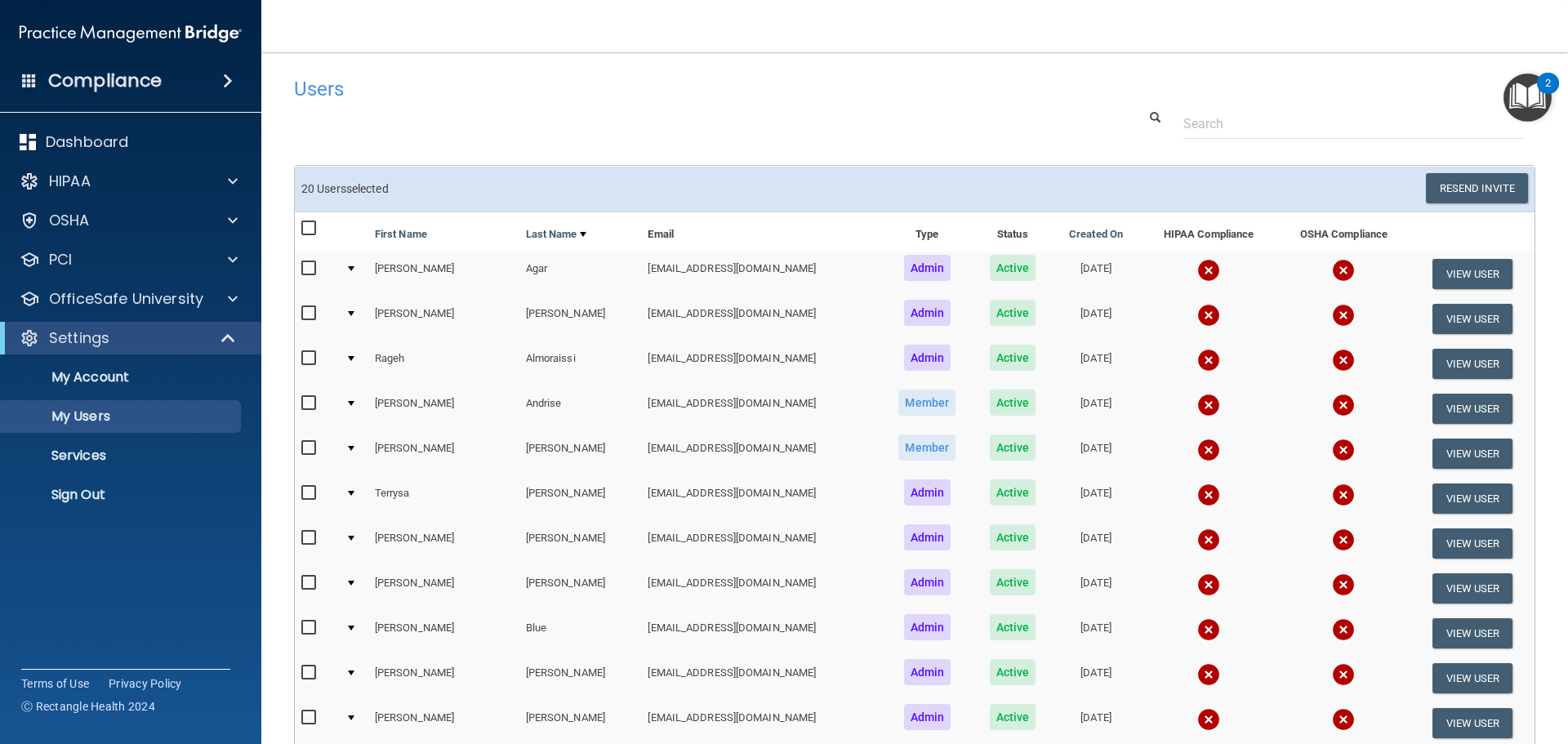
checkbox input "false"
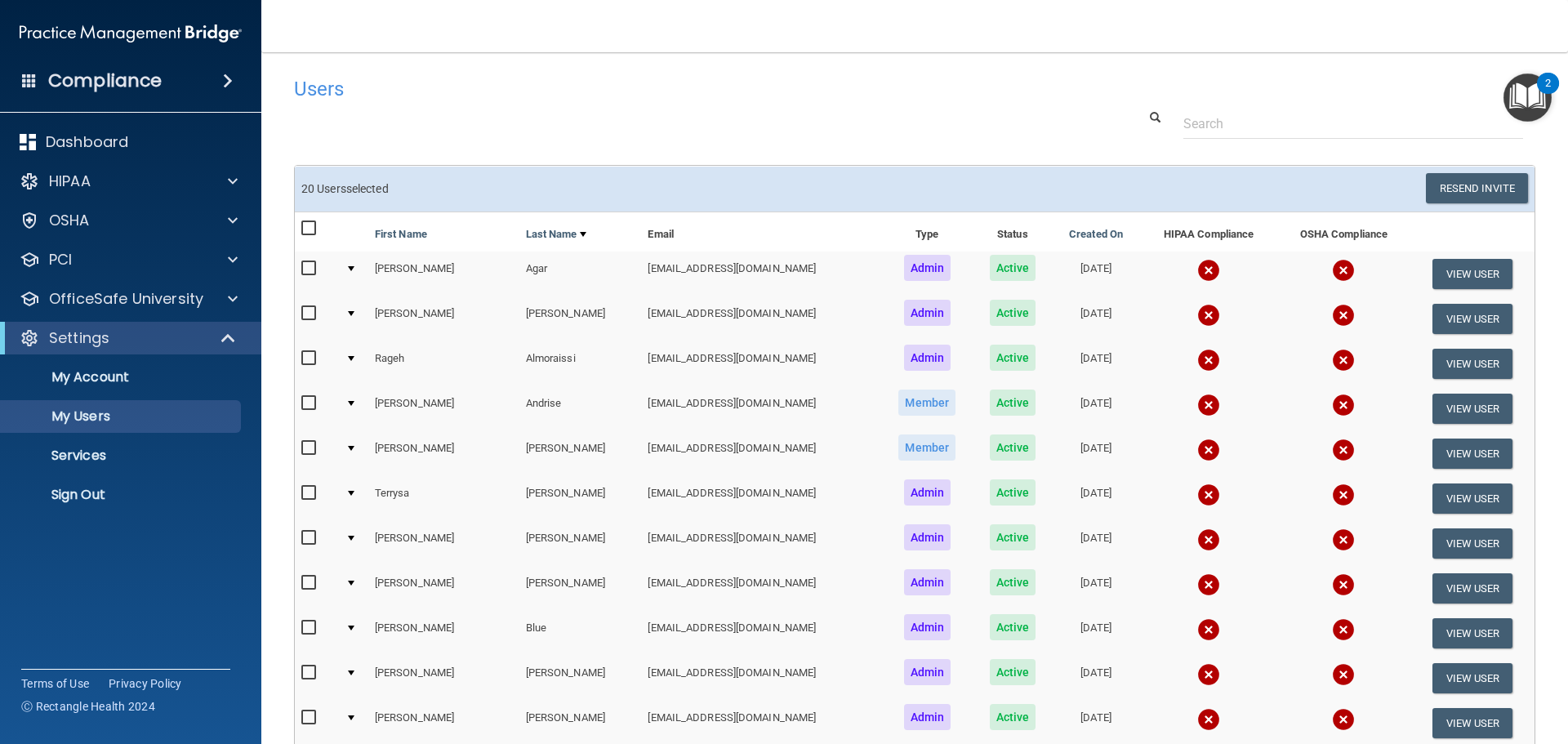
checkbox input "false"
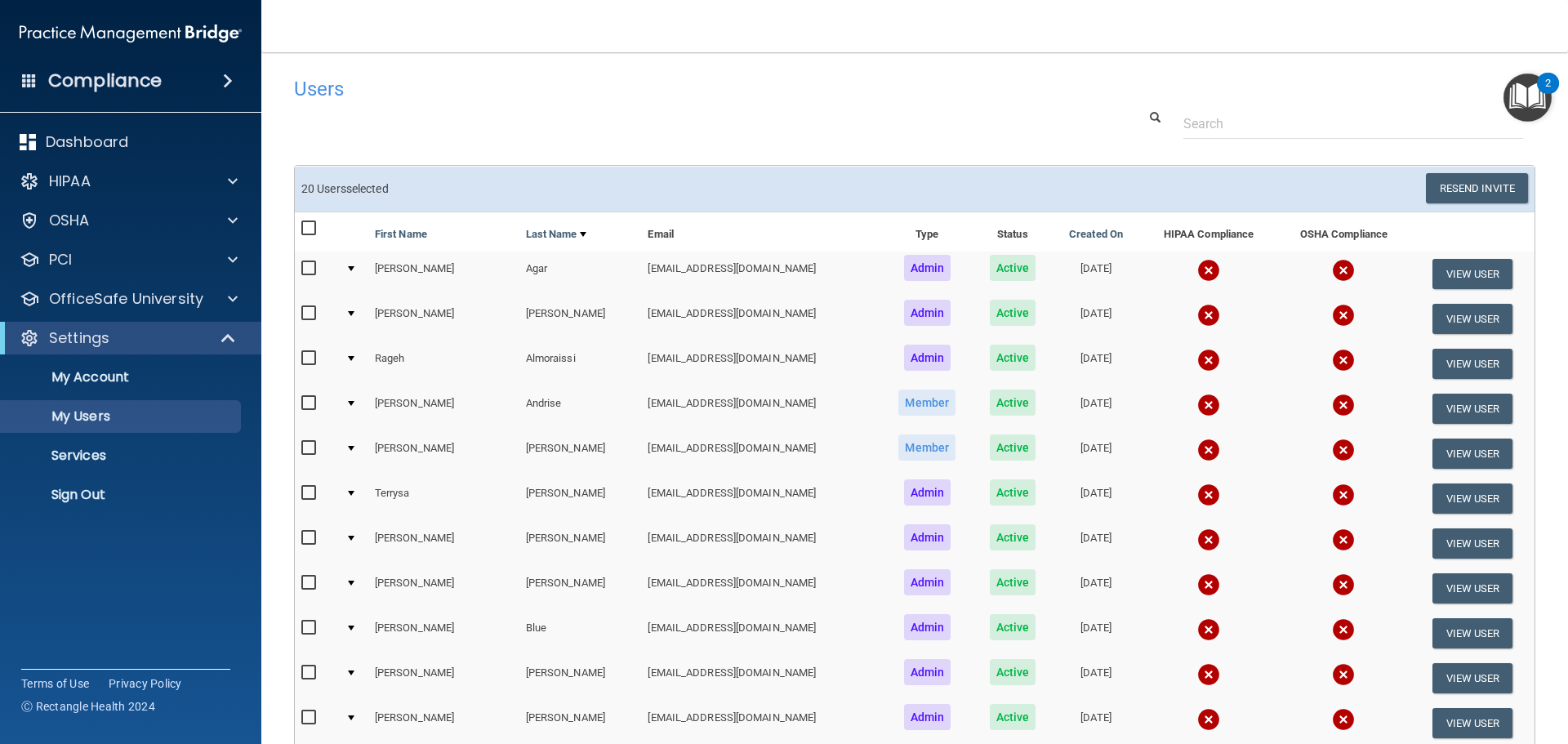
checkbox input "false"
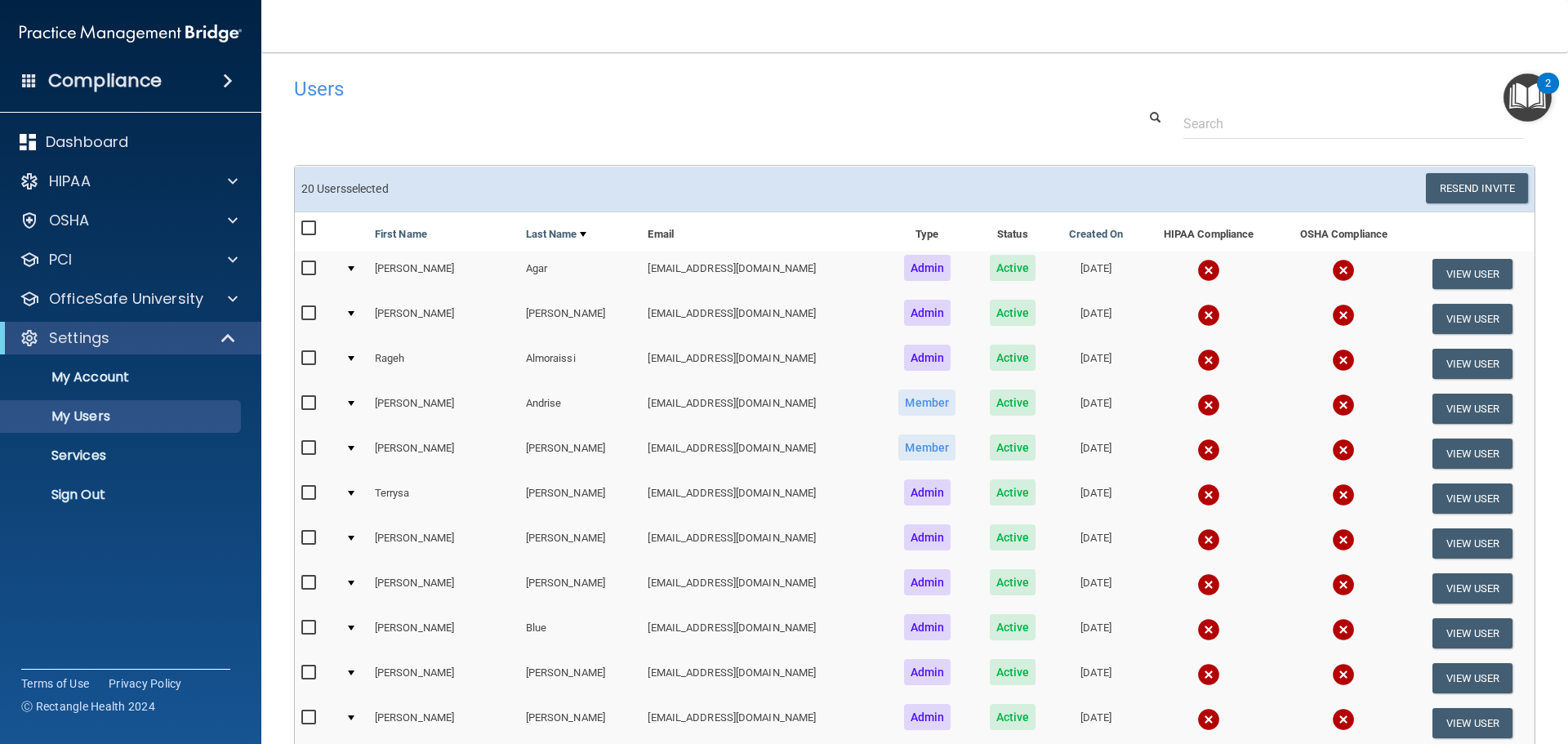
checkbox input "false"
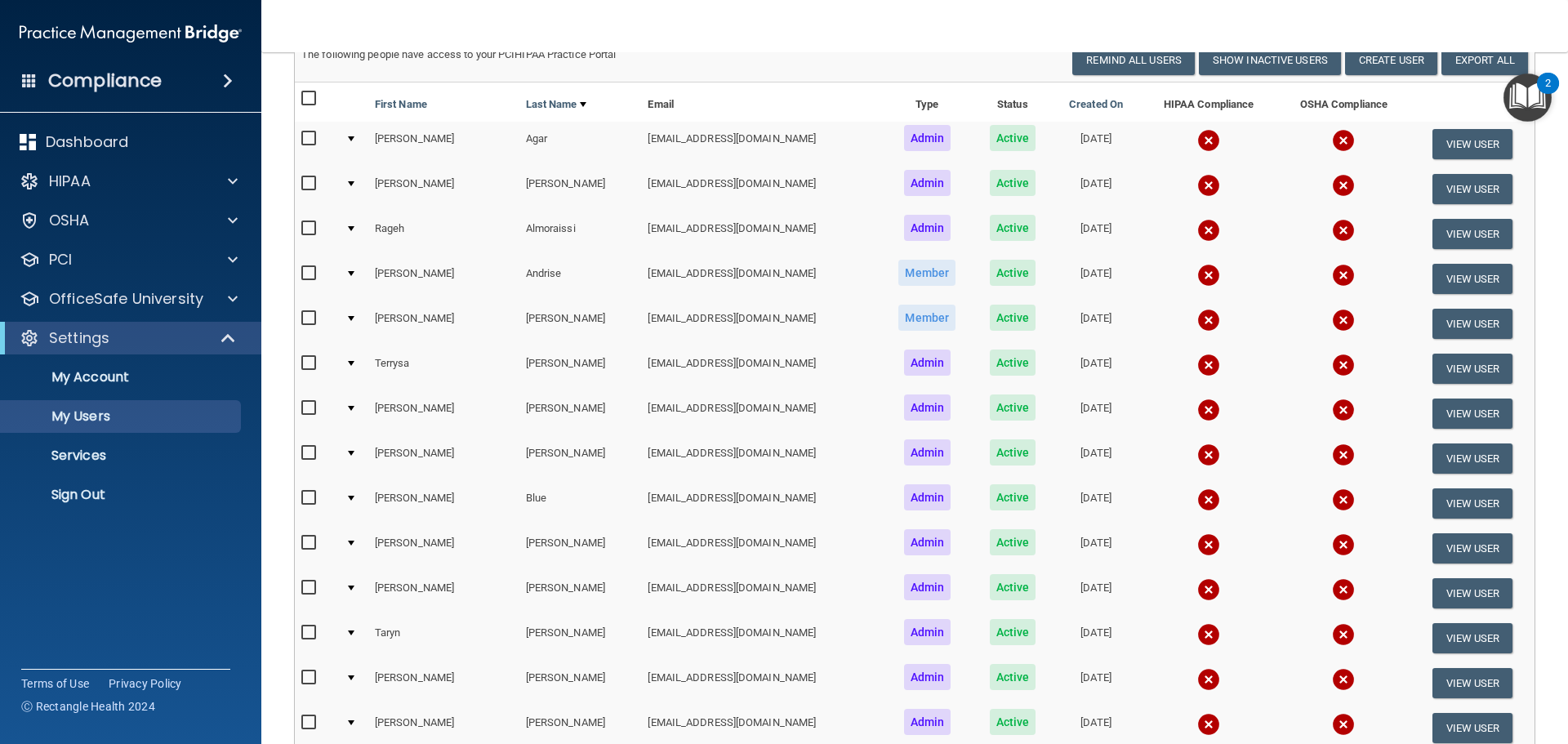
scroll to position [164, 0]
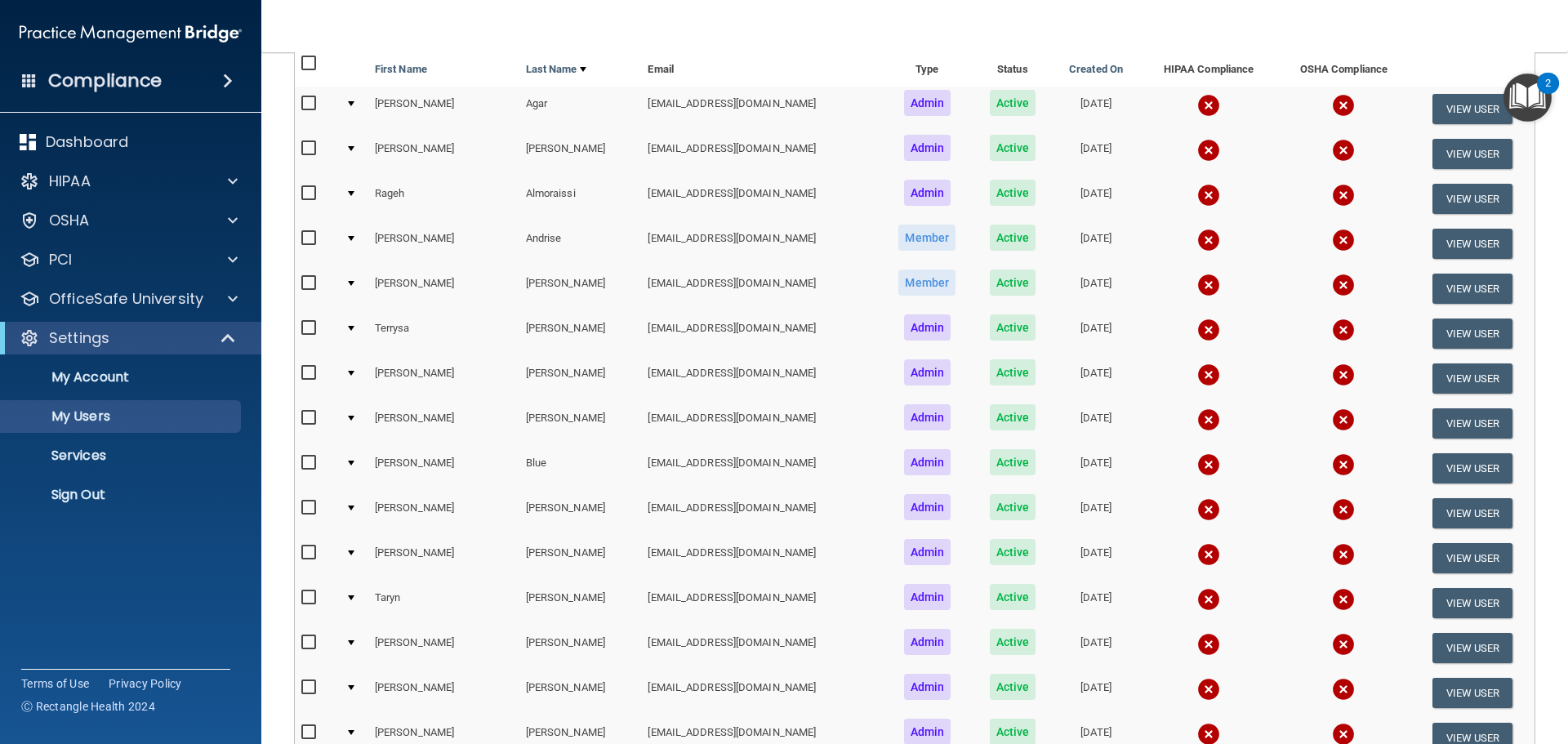
click at [1197, 375] on img at bounding box center [1208, 375] width 23 height 23
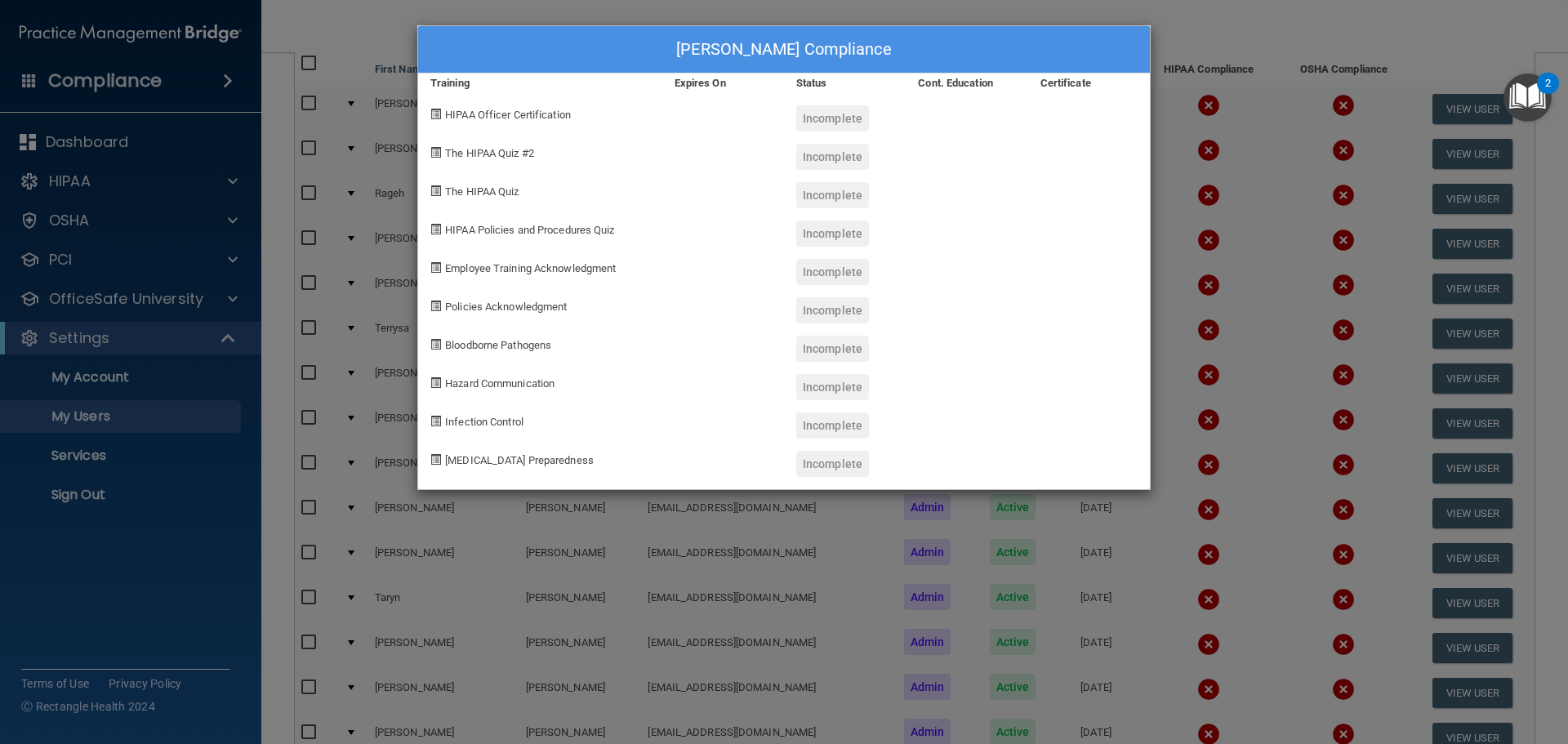
click at [370, 26] on div "Jodi Barthel's Compliance Training Expires On Status Cont. Education Certificat…" at bounding box center [784, 372] width 1568 height 744
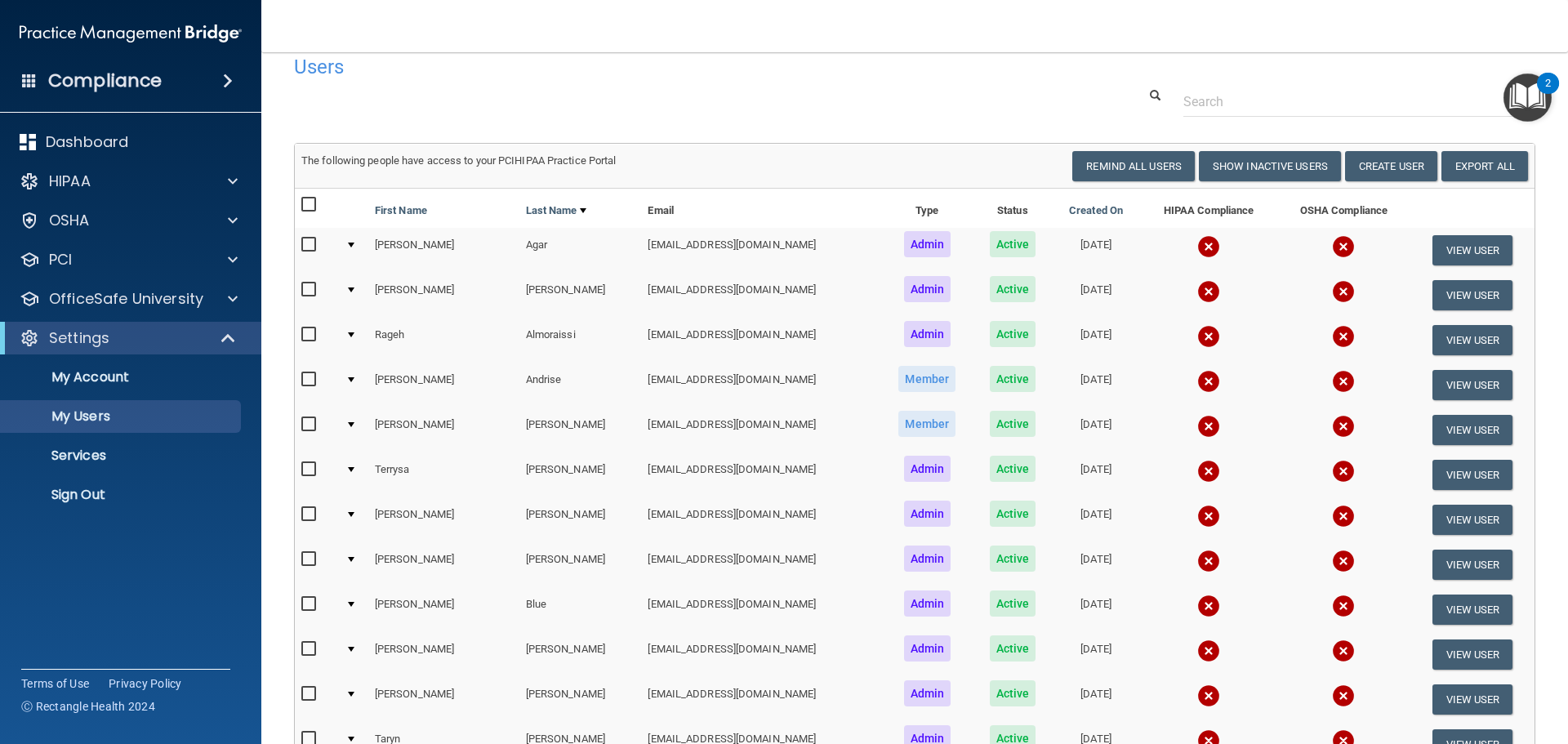
scroll to position [0, 0]
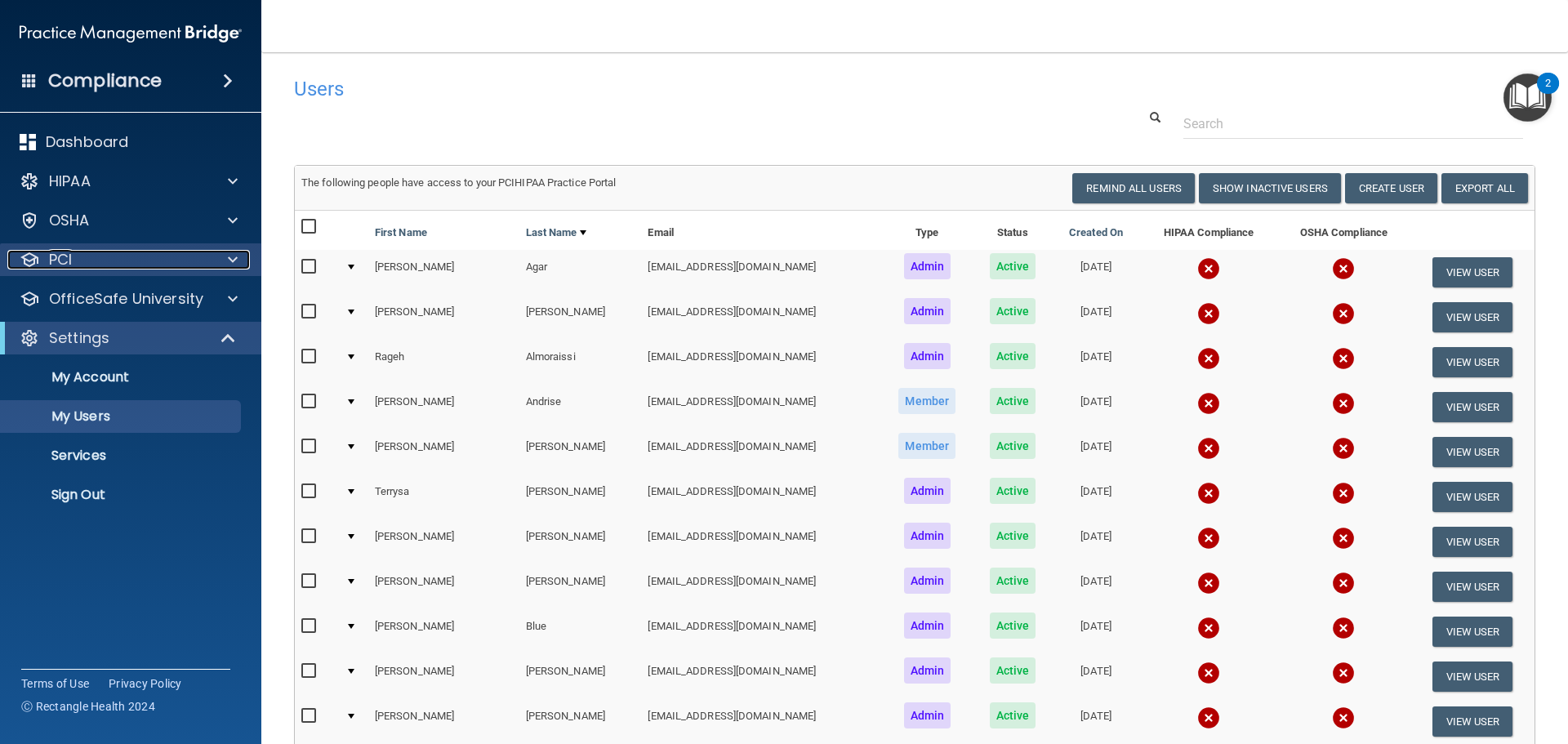
click at [141, 266] on div "PCI" at bounding box center [108, 260] width 202 height 19
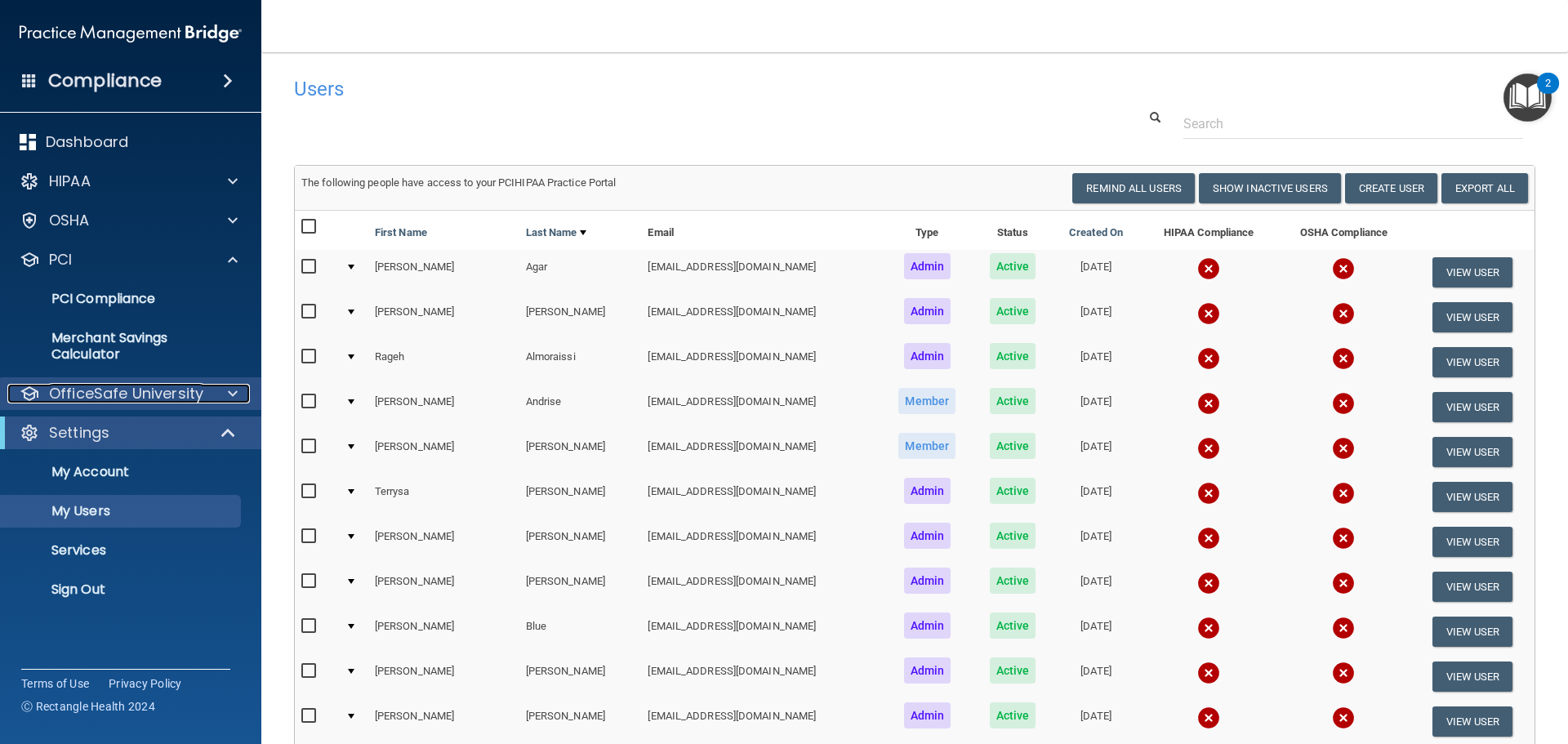
click at [144, 400] on p "OfficeSafe University" at bounding box center [126, 394] width 154 height 19
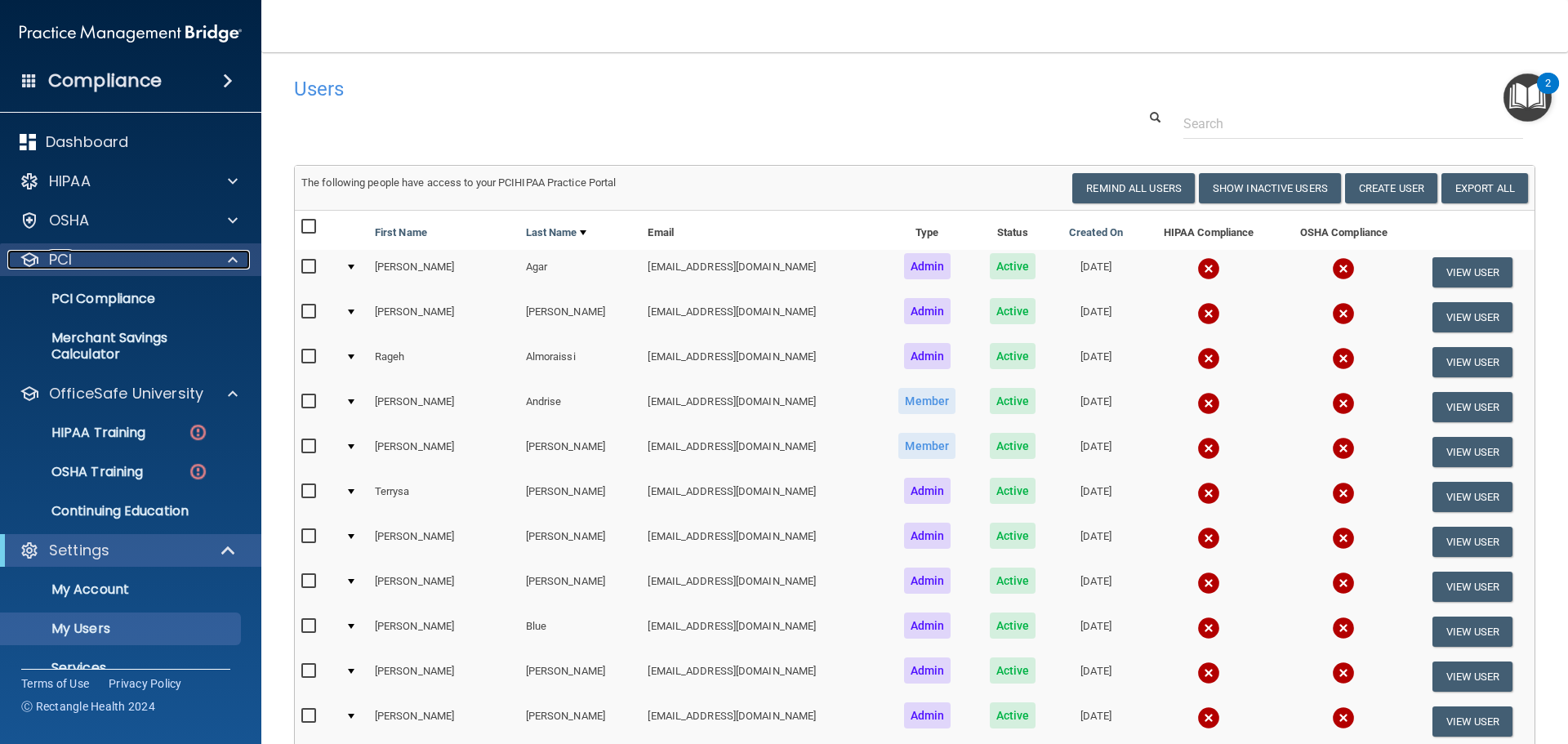
click at [138, 266] on div "PCI" at bounding box center [108, 260] width 202 height 19
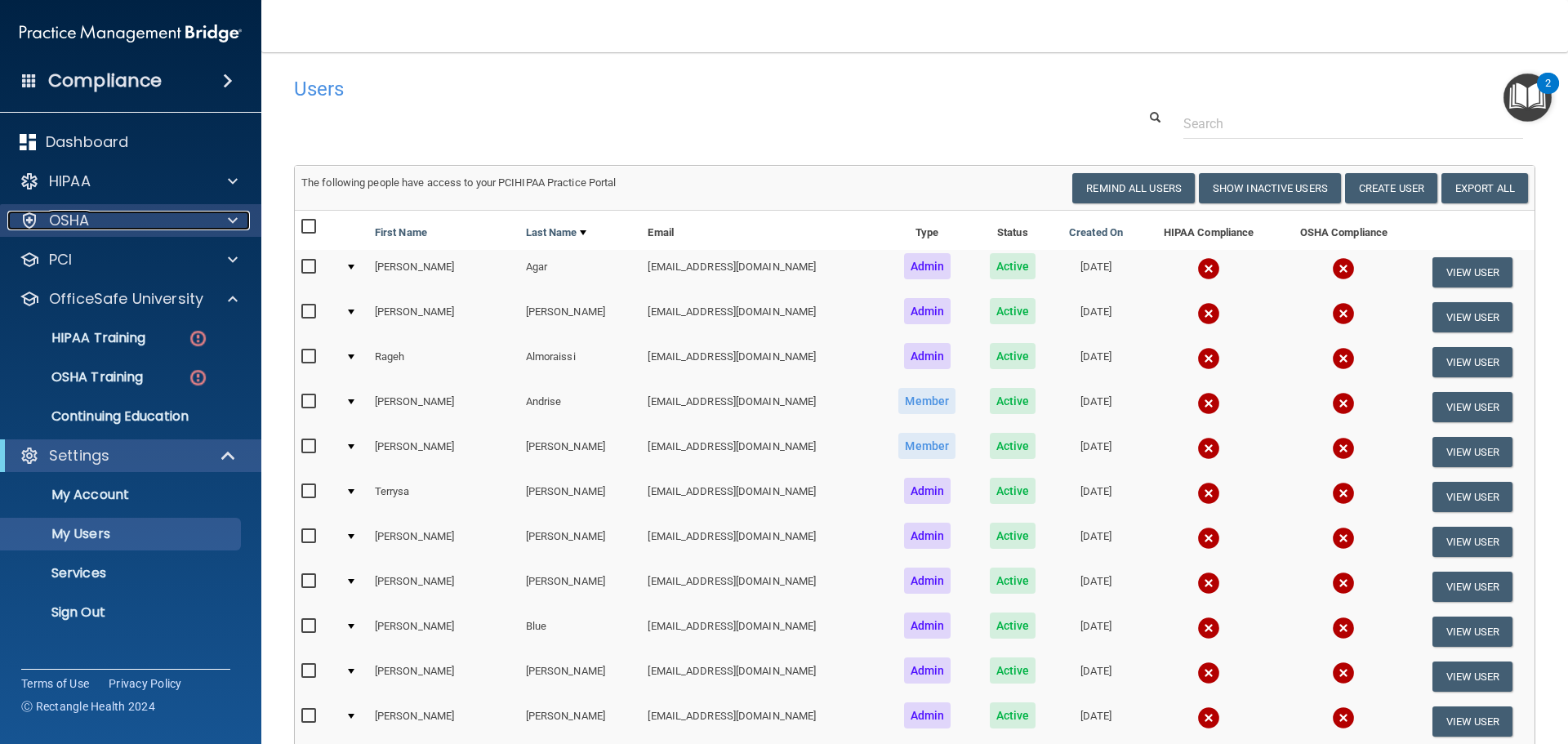
click at [104, 224] on div "OSHA" at bounding box center [108, 221] width 202 height 19
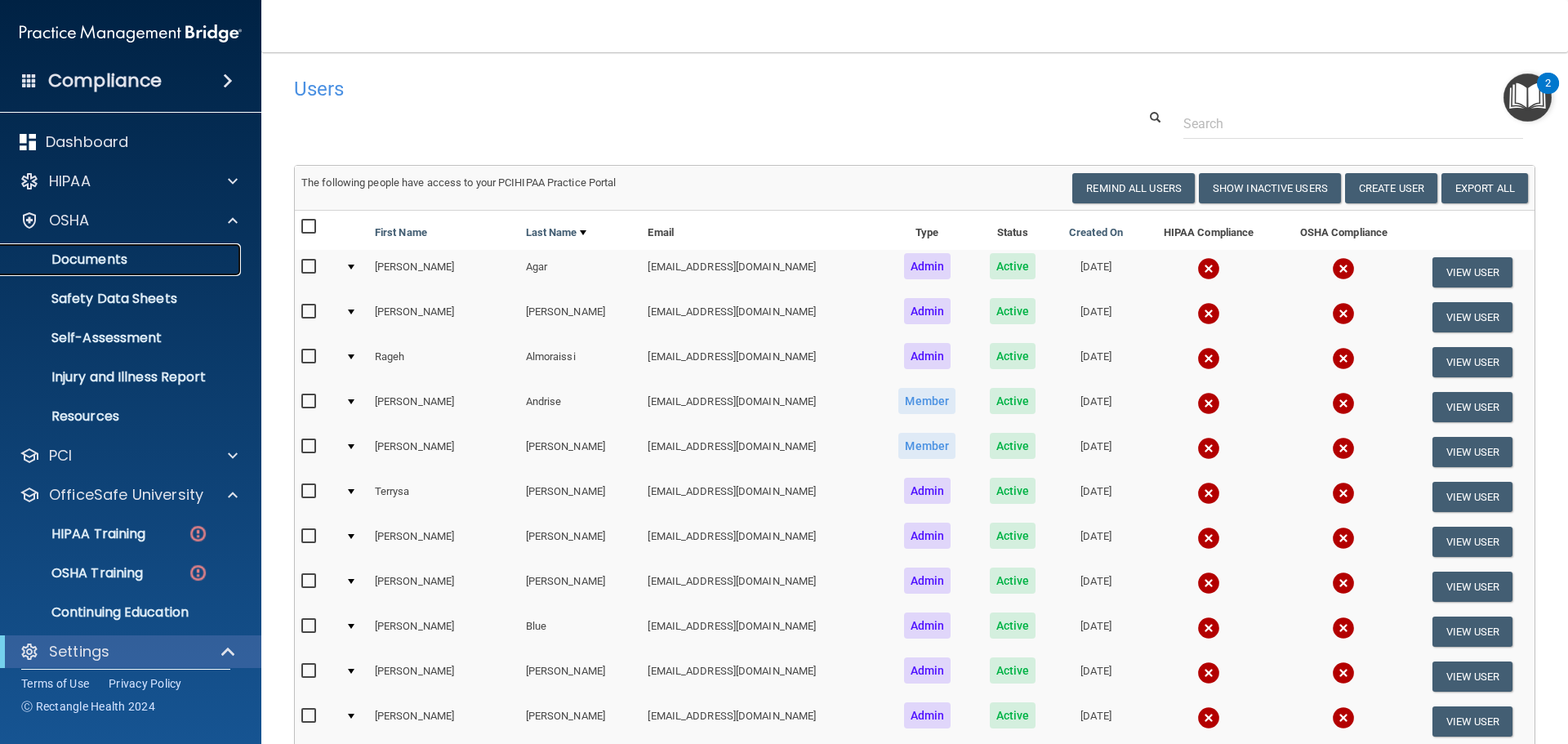
click at [106, 254] on p "Documents" at bounding box center [122, 259] width 223 height 17
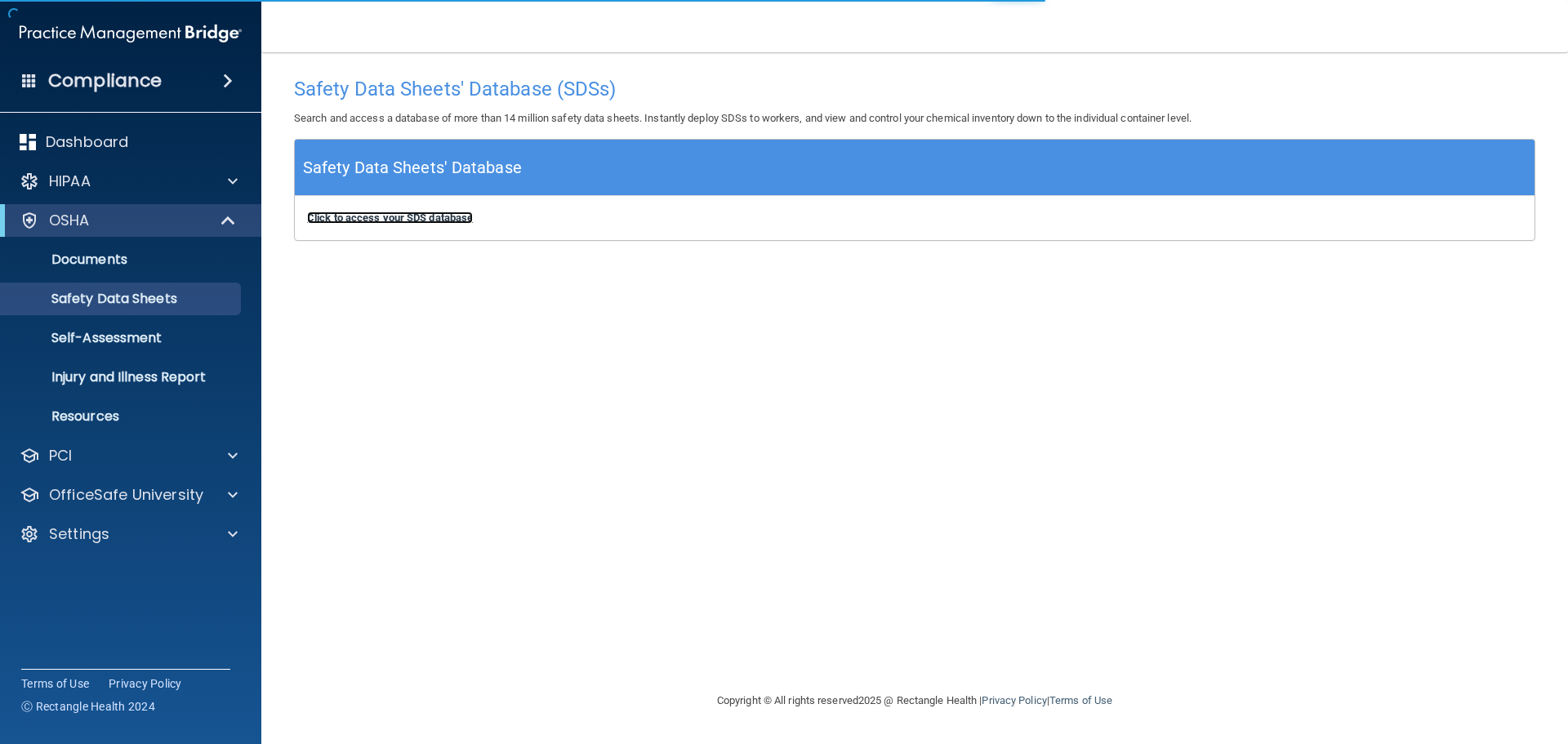
click at [435, 219] on b "Click to access your SDS database" at bounding box center [389, 218] width 165 height 12
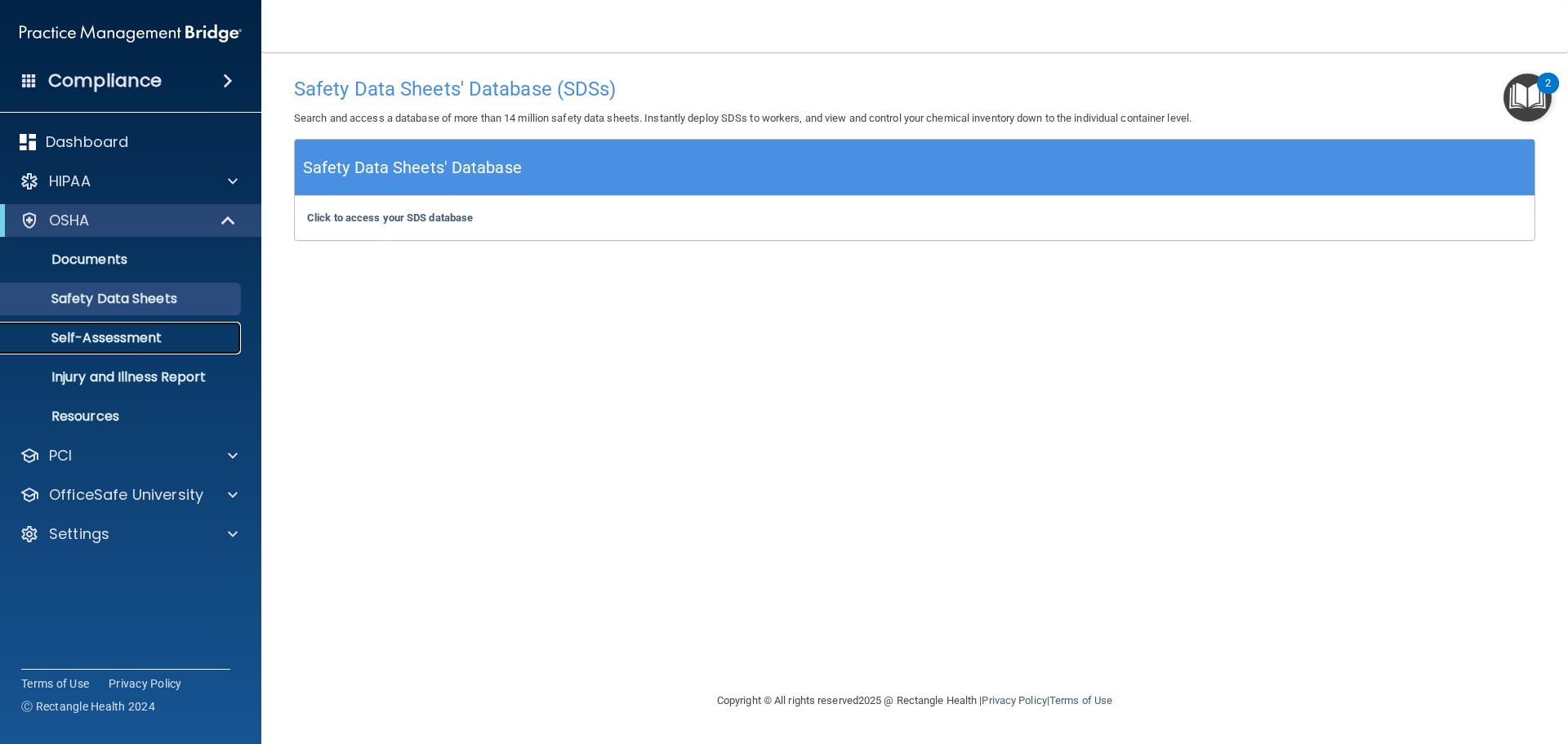
click at [121, 334] on p "Self-Assessment" at bounding box center [122, 338] width 223 height 17
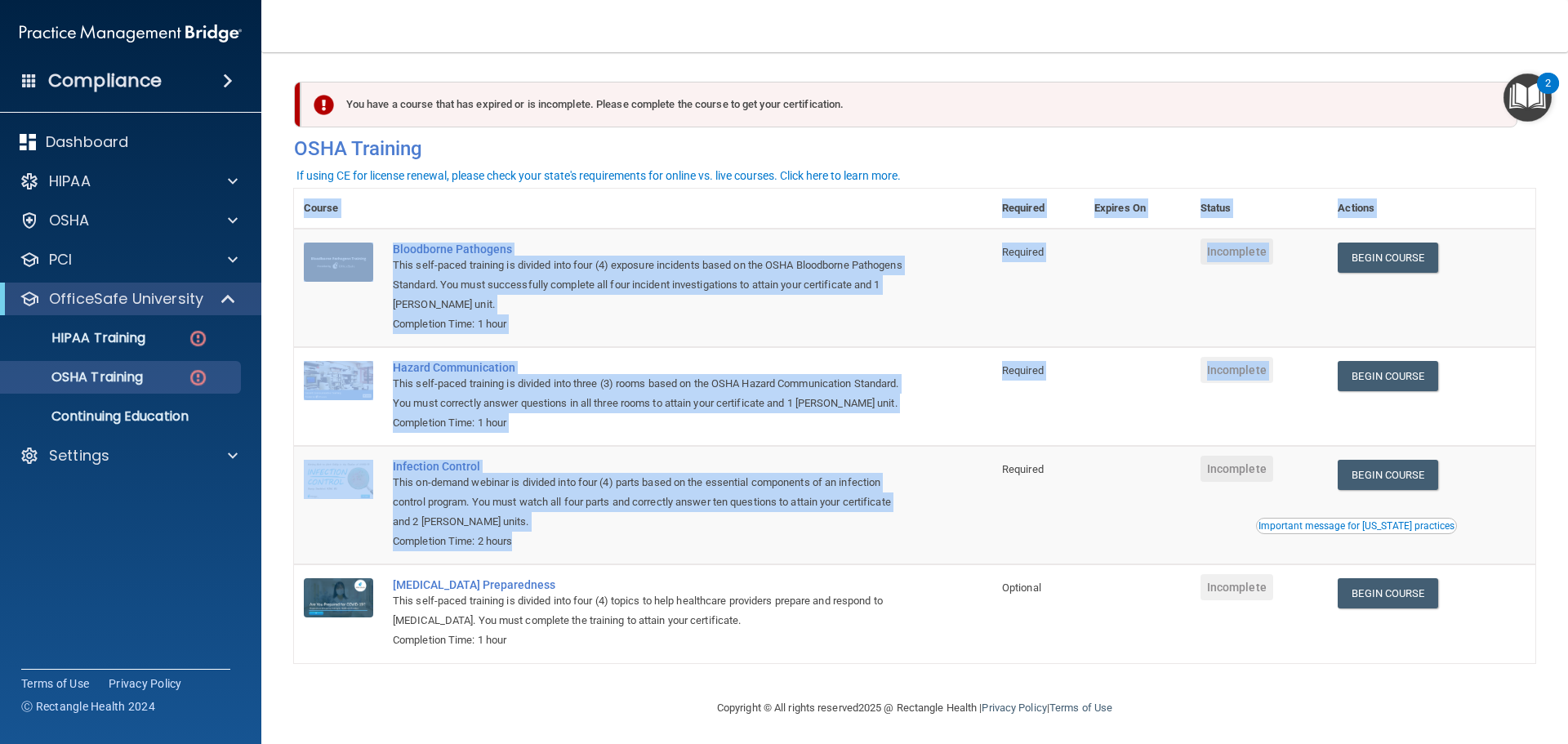
drag, startPoint x: 304, startPoint y: 209, endPoint x: 561, endPoint y: 573, distance: 445.6
click at [561, 573] on table "Course Required Expires On Status Actions Bloodborne Pathogens This self-paced …" at bounding box center [914, 426] width 1242 height 474
click at [561, 551] on div "Completion Time: 2 hours" at bounding box center [652, 542] width 518 height 19
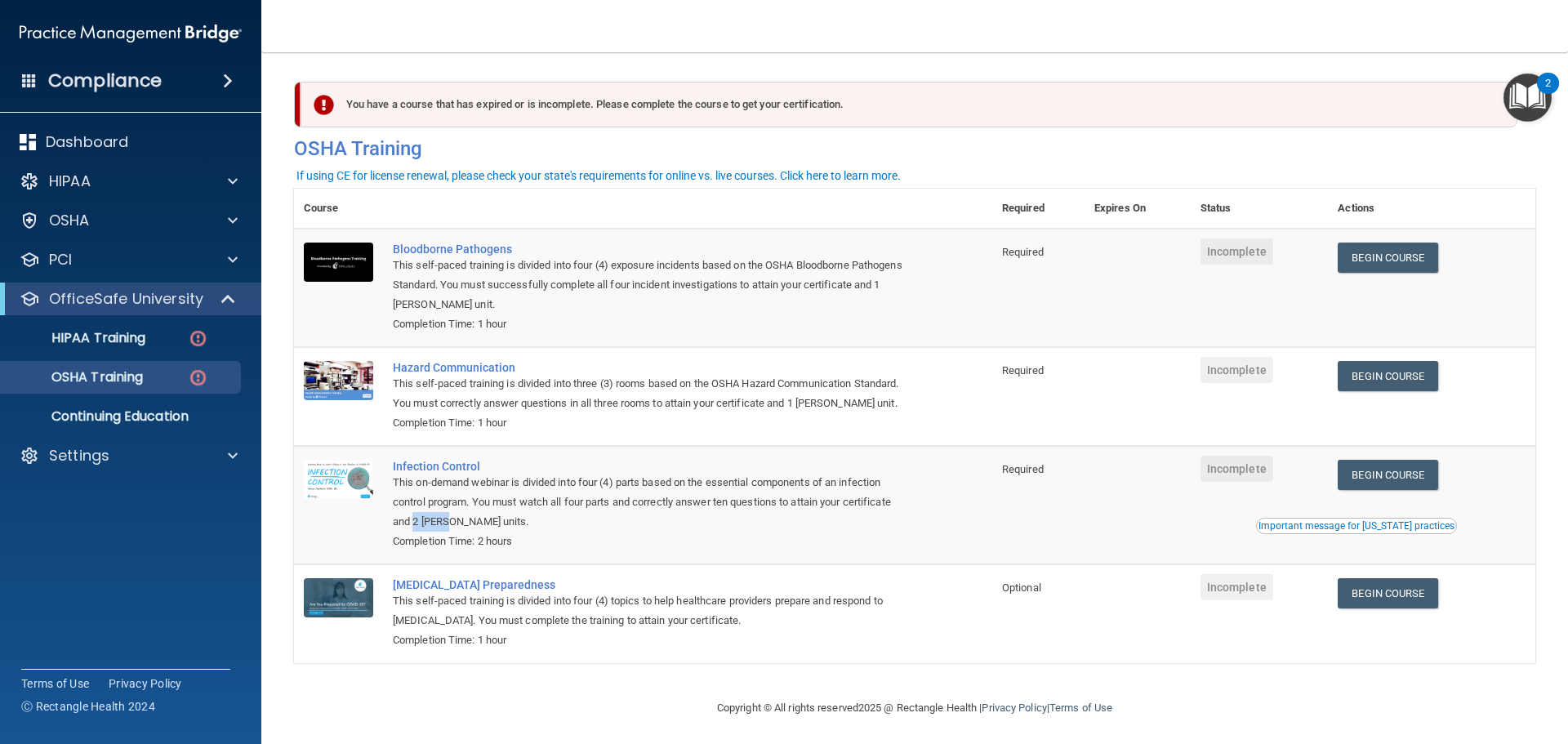
drag, startPoint x: 413, startPoint y: 547, endPoint x: 450, endPoint y: 551, distance: 37.2
click at [450, 532] on div "This on-demand webinar is divided into four (4) parts based on the essential co…" at bounding box center [652, 502] width 518 height 59
click at [508, 551] on div "Completion Time: 2 hours" at bounding box center [652, 542] width 518 height 19
click at [107, 465] on p "Settings" at bounding box center [79, 456] width 60 height 19
click at [136, 428] on link "Continuing Education" at bounding box center [112, 416] width 257 height 32
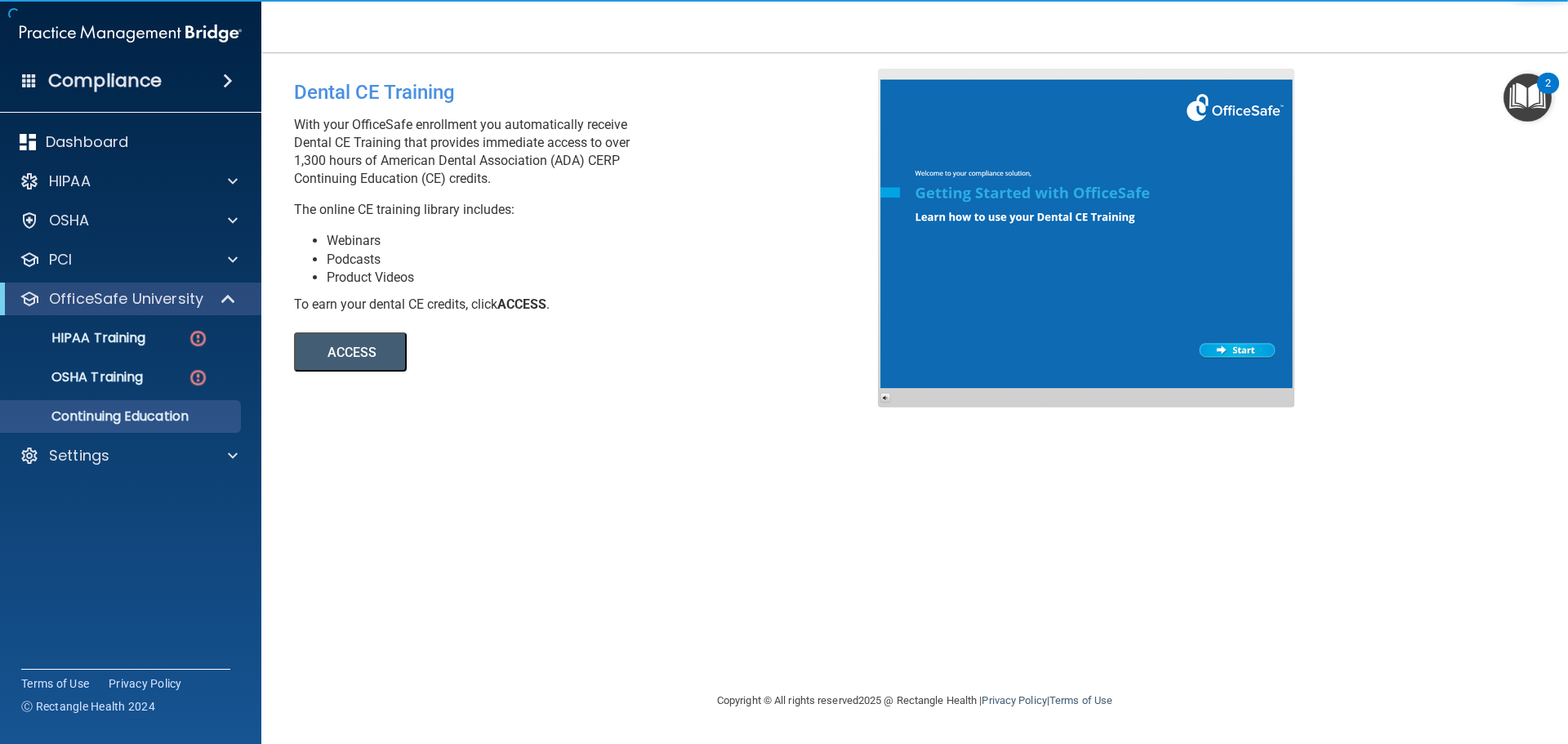
click at [332, 350] on button "ACCESS" at bounding box center [350, 352] width 113 height 39
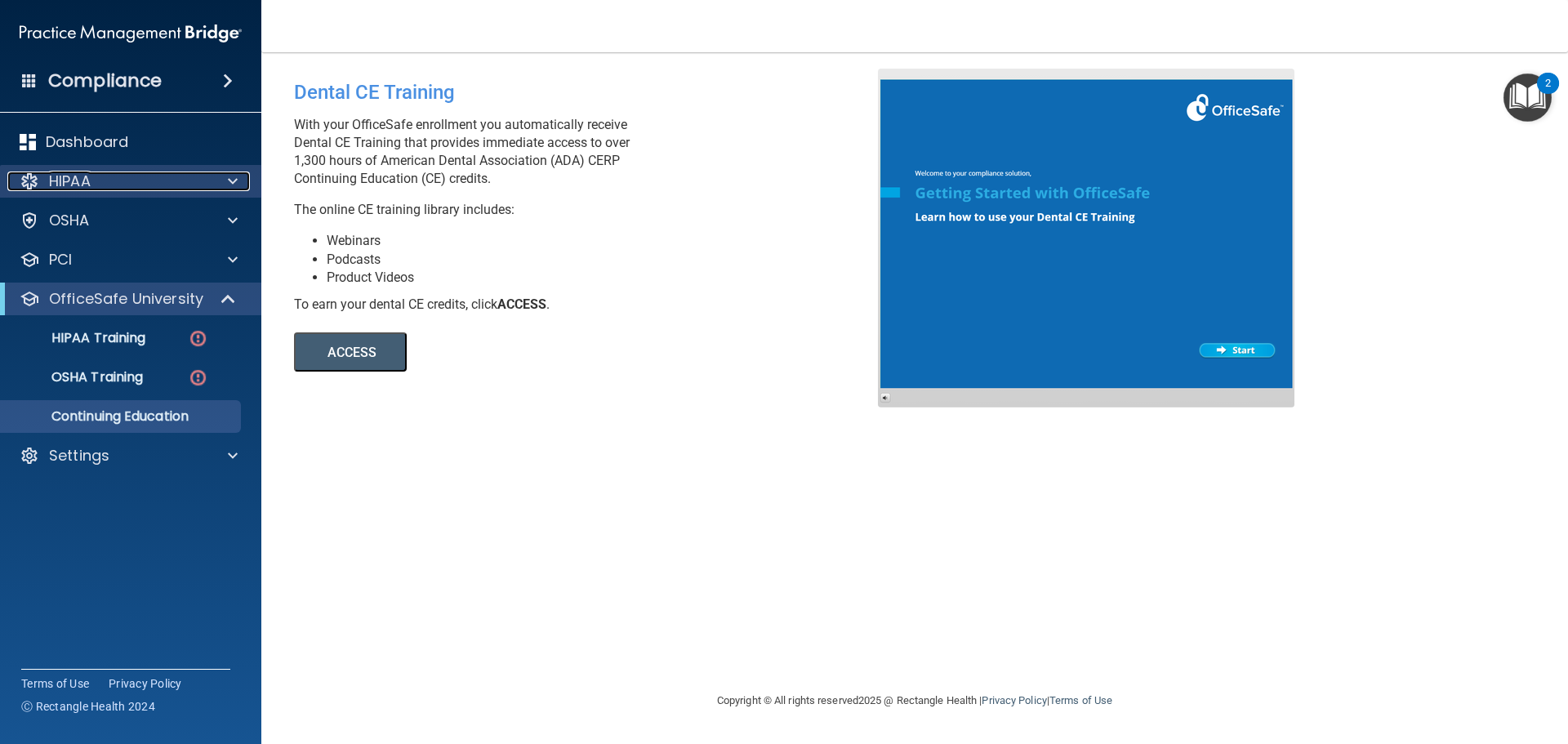
click at [194, 178] on div "HIPAA" at bounding box center [108, 181] width 202 height 19
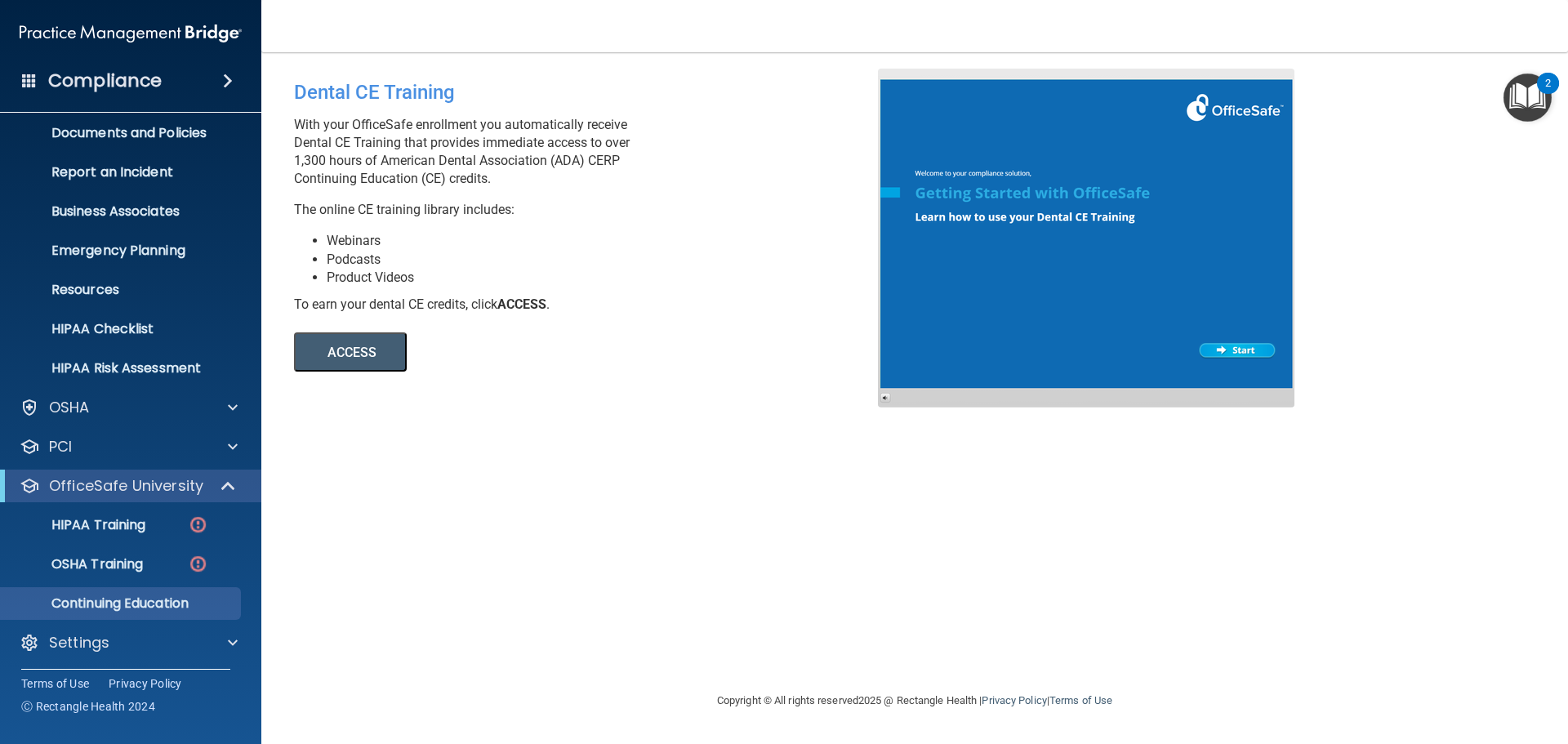
scroll to position [91, 0]
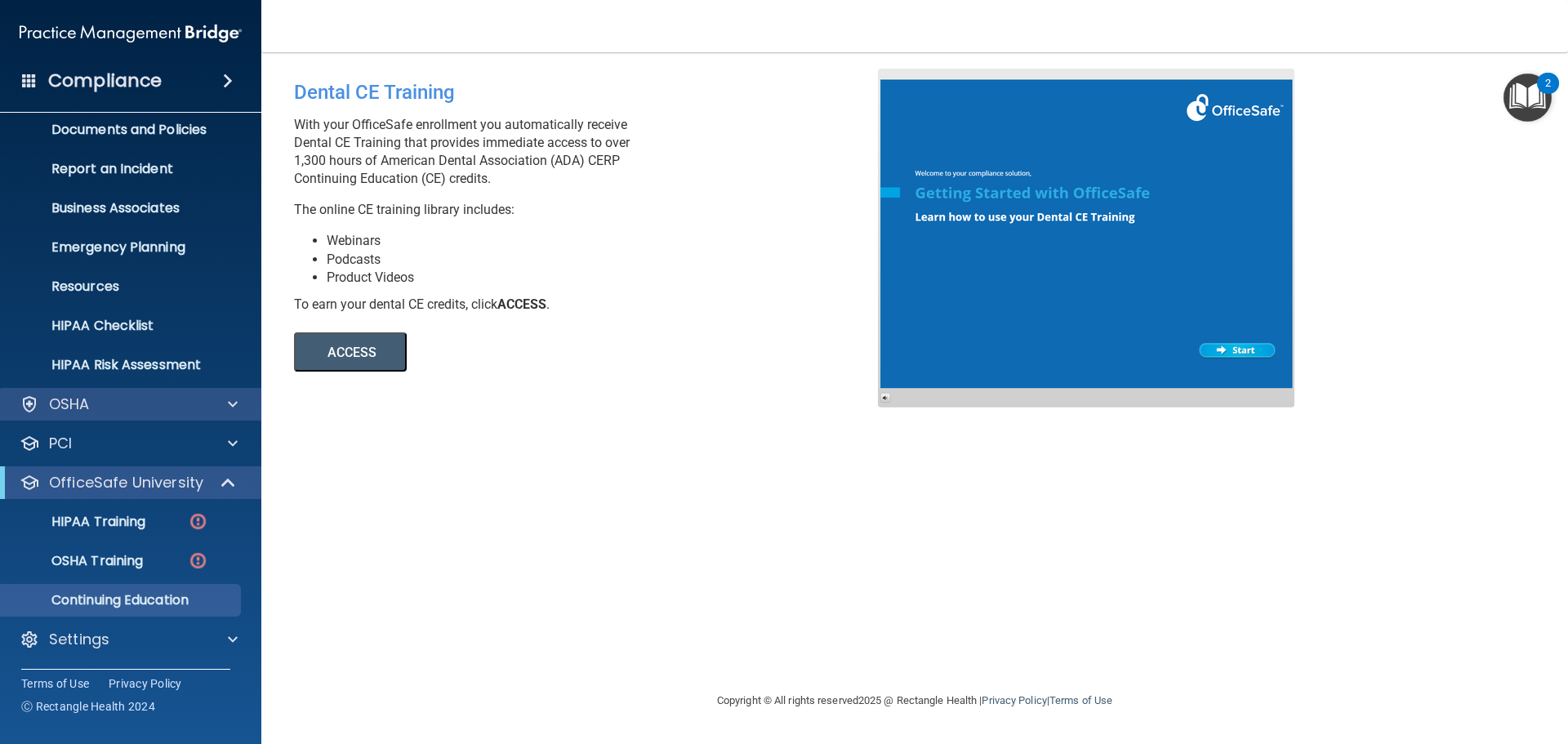
click at [117, 417] on div "OSHA" at bounding box center [131, 404] width 262 height 32
click at [181, 408] on div "OSHA" at bounding box center [108, 404] width 202 height 19
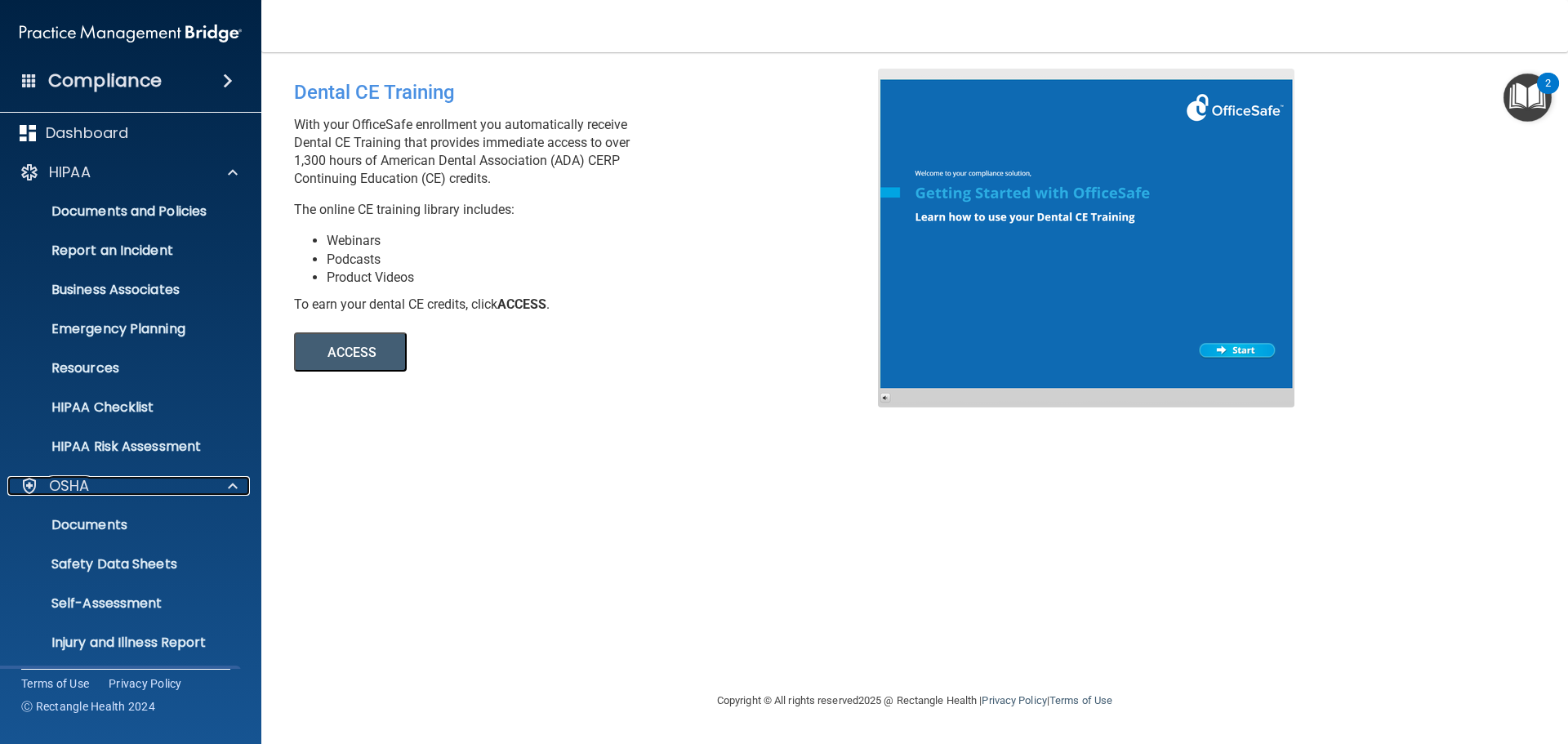
scroll to position [0, 0]
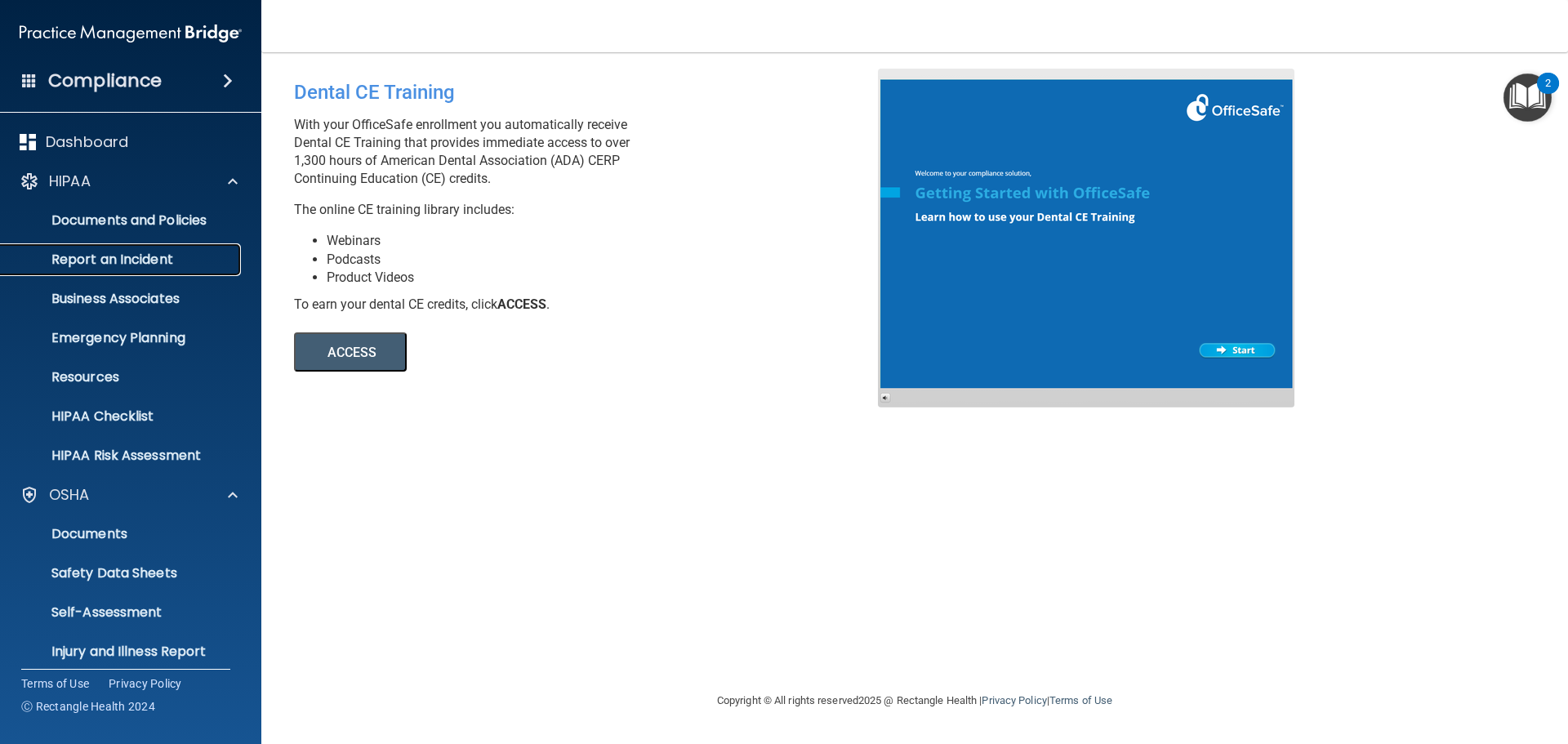
click at [202, 262] on p "Report an Incident" at bounding box center [122, 259] width 223 height 17
